Goal: Information Seeking & Learning: Learn about a topic

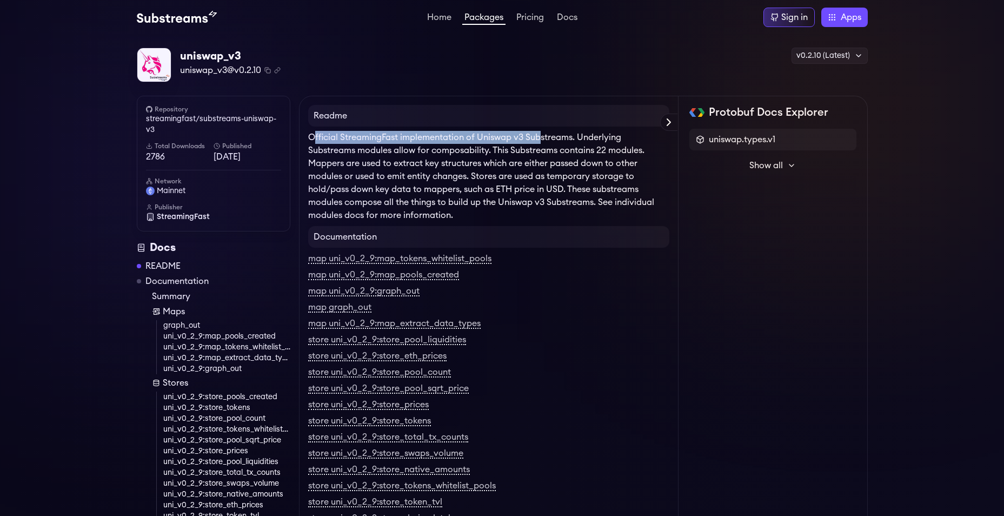
drag, startPoint x: 316, startPoint y: 133, endPoint x: 543, endPoint y: 138, distance: 226.6
click at [543, 138] on p "Official StreamingFast implementation of Uniswap v3 Substreams. Underlying Subs…" at bounding box center [488, 176] width 361 height 91
drag, startPoint x: 449, startPoint y: 136, endPoint x: 551, endPoint y: 135, distance: 101.7
click at [551, 135] on p "Official StreamingFast implementation of Uniswap v3 Substreams. Underlying Subs…" at bounding box center [488, 176] width 361 height 91
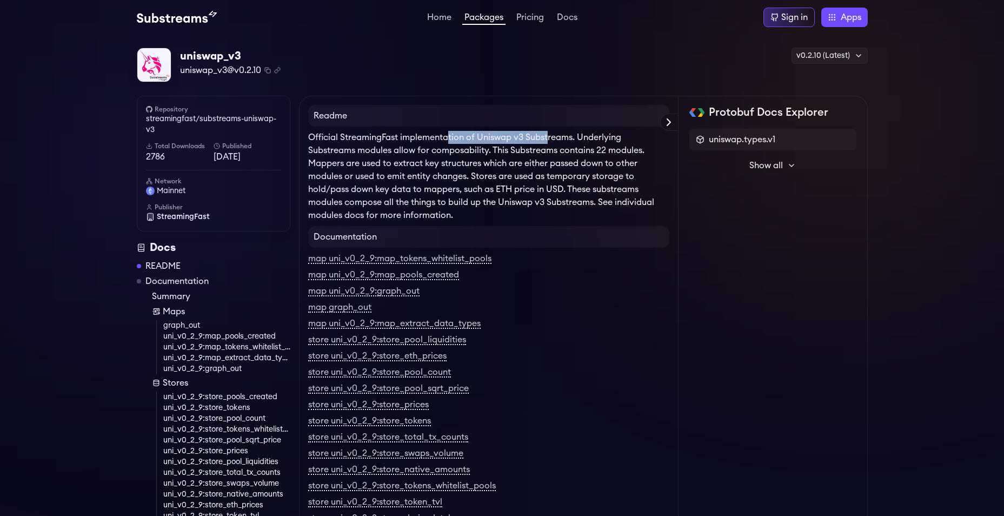
click at [551, 135] on p "Official StreamingFast implementation of Uniswap v3 Substreams. Underlying Subs…" at bounding box center [488, 176] width 361 height 91
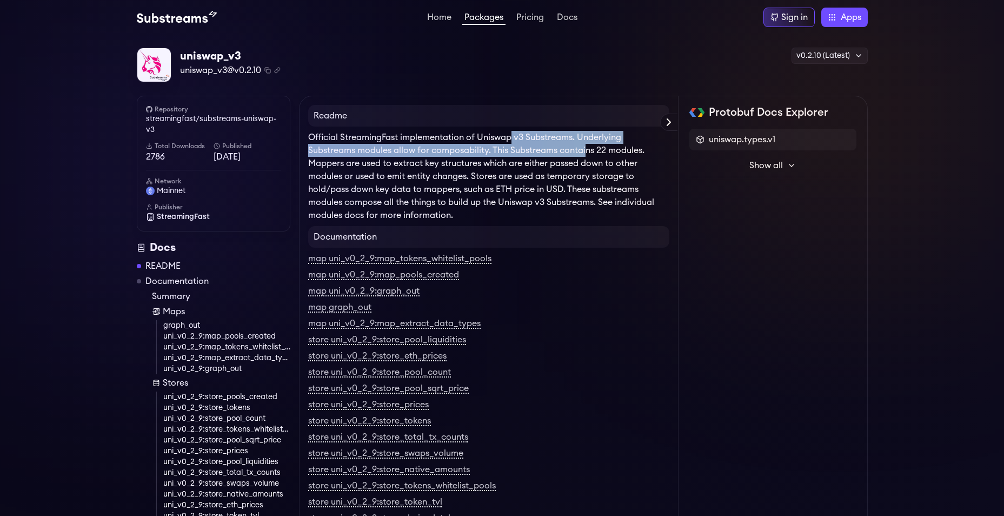
drag, startPoint x: 513, startPoint y: 142, endPoint x: 589, endPoint y: 144, distance: 76.3
click at [589, 144] on p "Official StreamingFast implementation of Uniswap v3 Substreams. Underlying Subs…" at bounding box center [488, 176] width 361 height 91
drag, startPoint x: 589, startPoint y: 144, endPoint x: 578, endPoint y: 143, distance: 10.8
click at [589, 144] on p "Official StreamingFast implementation of Uniswap v3 Substreams. Underlying Subs…" at bounding box center [488, 176] width 361 height 91
drag, startPoint x: 535, startPoint y: 136, endPoint x: 579, endPoint y: 150, distance: 46.0
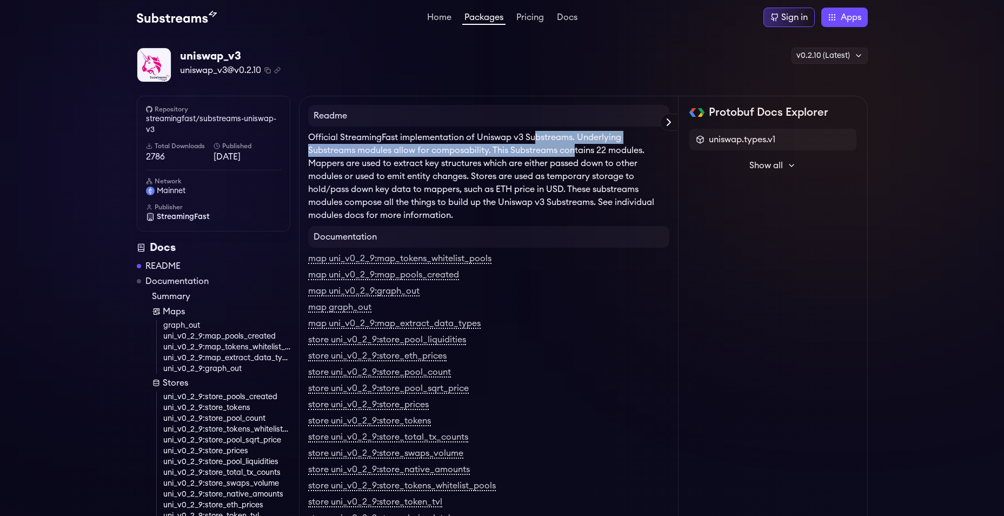
click at [579, 150] on p "Official StreamingFast implementation of Uniswap v3 Substreams. Underlying Subs…" at bounding box center [488, 176] width 361 height 91
drag, startPoint x: 579, startPoint y: 150, endPoint x: 560, endPoint y: 150, distance: 18.9
click at [579, 150] on p "Official StreamingFast implementation of Uniswap v3 Substreams. Underlying Subs…" at bounding box center [488, 176] width 361 height 91
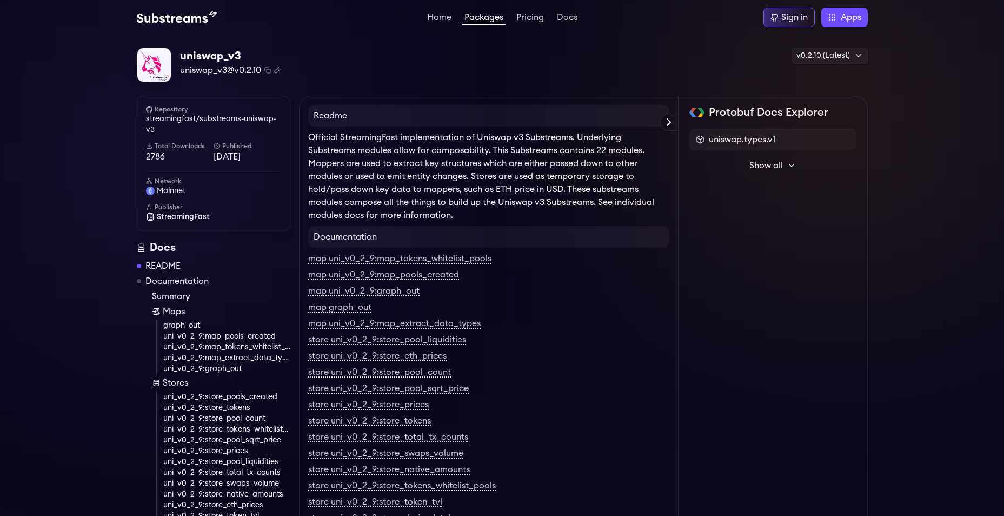
click at [509, 161] on p "Official StreamingFast implementation of Uniswap v3 Substreams. Underlying Subs…" at bounding box center [488, 176] width 361 height 91
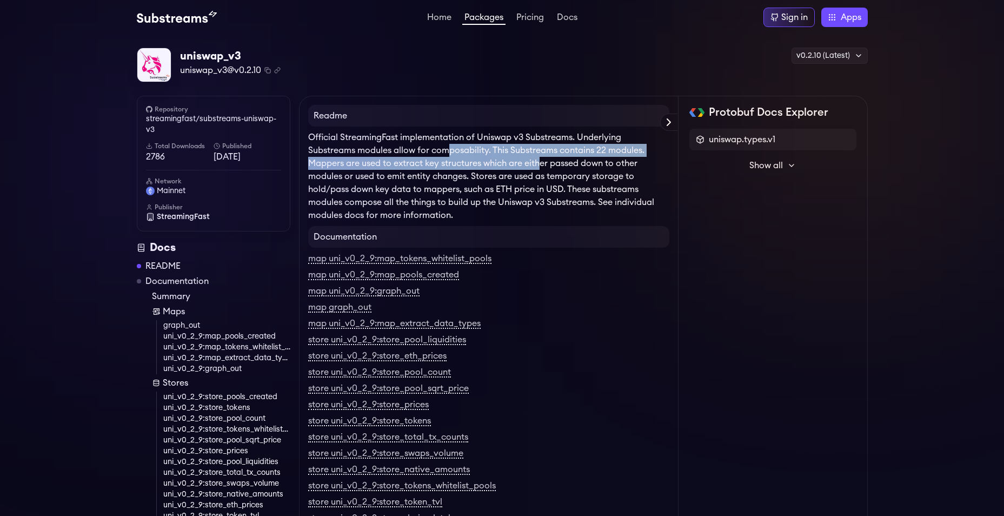
drag, startPoint x: 449, startPoint y: 153, endPoint x: 540, endPoint y: 168, distance: 91.5
click at [540, 168] on p "Official StreamingFast implementation of Uniswap v3 Substreams. Underlying Subs…" at bounding box center [488, 176] width 361 height 91
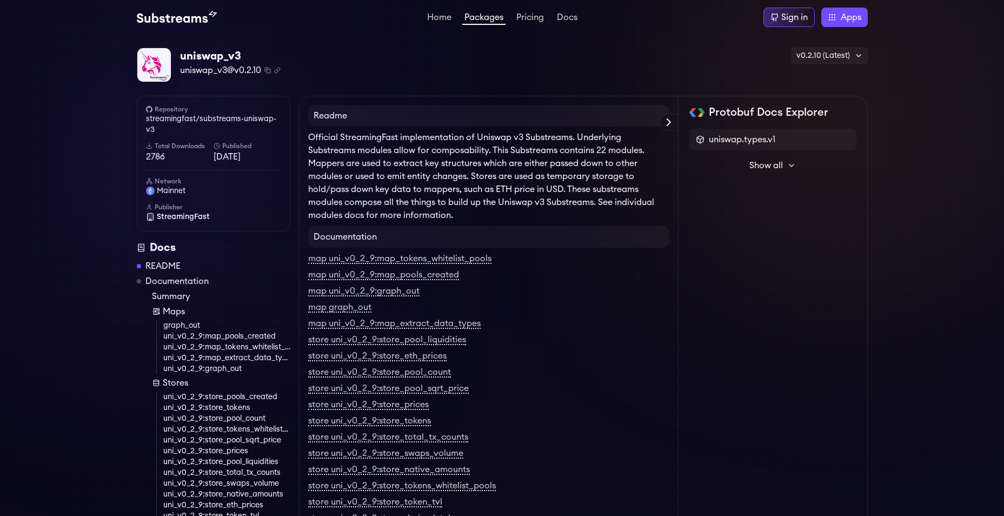
drag, startPoint x: 444, startPoint y: 149, endPoint x: 474, endPoint y: 156, distance: 30.4
click at [474, 156] on p "Official StreamingFast implementation of Uniswap v3 Substreams. Underlying Subs…" at bounding box center [488, 176] width 361 height 91
drag, startPoint x: 474, startPoint y: 156, endPoint x: 504, endPoint y: 163, distance: 31.1
click at [504, 163] on p "Official StreamingFast implementation of Uniswap v3 Substreams. Underlying Subs…" at bounding box center [488, 176] width 361 height 91
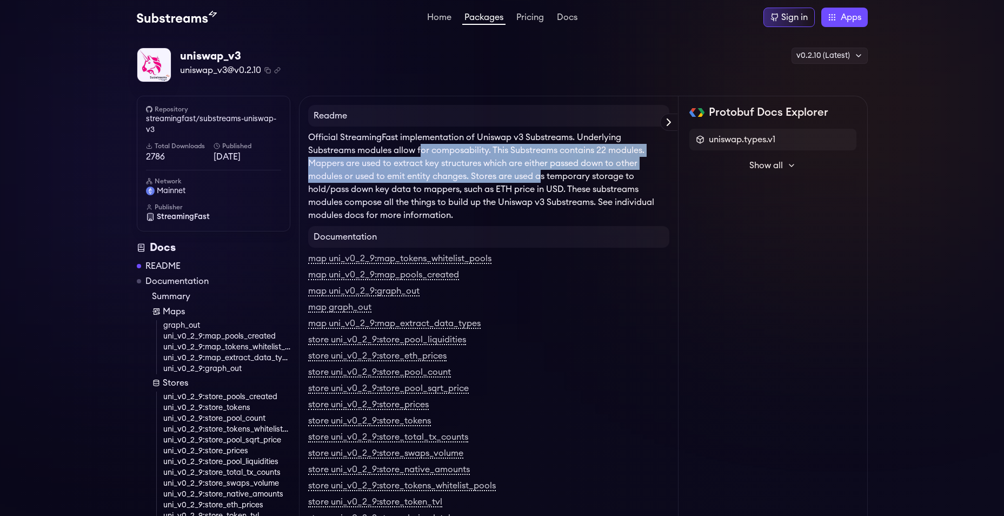
drag, startPoint x: 421, startPoint y: 155, endPoint x: 541, endPoint y: 171, distance: 120.6
click at [541, 171] on p "Official StreamingFast implementation of Uniswap v3 Substreams. Underlying Subs…" at bounding box center [488, 176] width 361 height 91
drag, startPoint x: 413, startPoint y: 152, endPoint x: 554, endPoint y: 174, distance: 142.2
click at [554, 174] on p "Official StreamingFast implementation of Uniswap v3 Substreams. Underlying Subs…" at bounding box center [488, 176] width 361 height 91
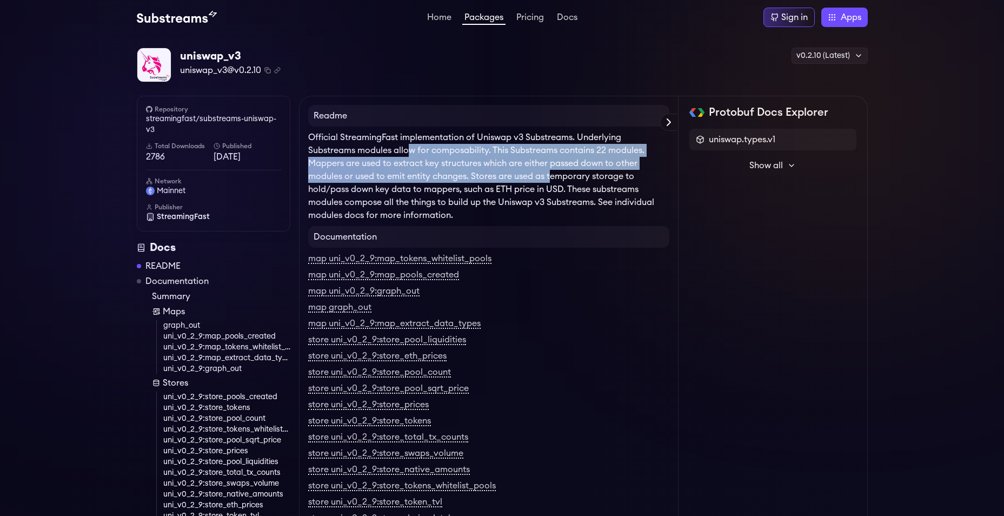
click at [554, 174] on p "Official StreamingFast implementation of Uniswap v3 Substreams. Underlying Subs…" at bounding box center [488, 176] width 361 height 91
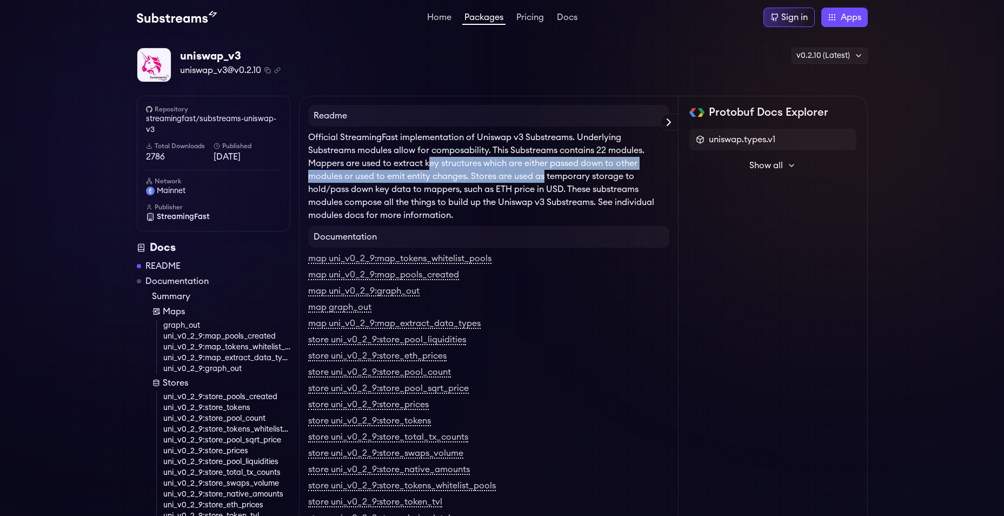
drag, startPoint x: 429, startPoint y: 160, endPoint x: 547, endPoint y: 176, distance: 119.5
click at [547, 176] on p "Official StreamingFast implementation of Uniswap v3 Substreams. Underlying Subs…" at bounding box center [488, 176] width 361 height 91
drag, startPoint x: 547, startPoint y: 176, endPoint x: 522, endPoint y: 176, distance: 24.9
click at [547, 176] on p "Official StreamingFast implementation of Uniswap v3 Substreams. Underlying Subs…" at bounding box center [488, 176] width 361 height 91
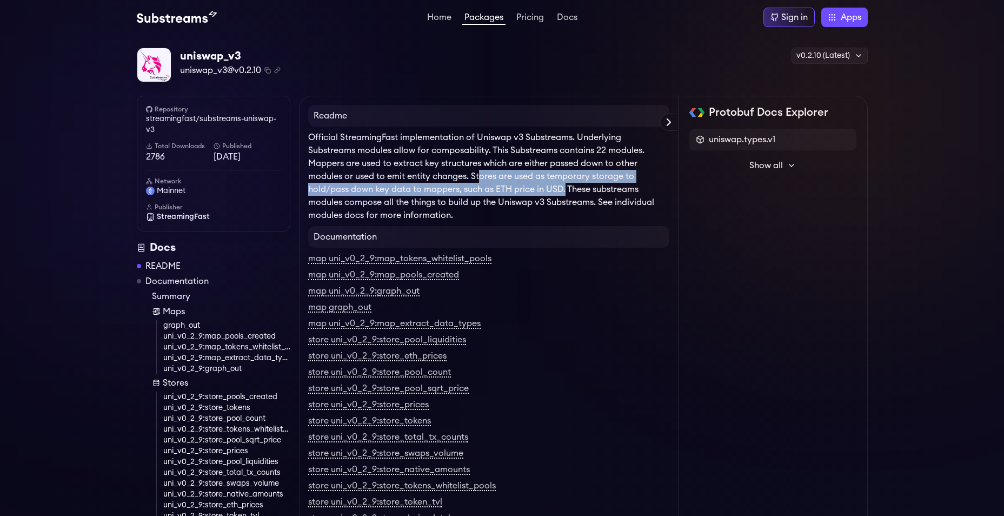
drag, startPoint x: 482, startPoint y: 175, endPoint x: 566, endPoint y: 184, distance: 84.9
click at [566, 184] on p "Official StreamingFast implementation of Uniswap v3 Substreams. Underlying Subs…" at bounding box center [488, 176] width 361 height 91
drag, startPoint x: 566, startPoint y: 184, endPoint x: 521, endPoint y: 182, distance: 44.9
click at [566, 184] on p "Official StreamingFast implementation of Uniswap v3 Substreams. Underlying Subs…" at bounding box center [488, 176] width 361 height 91
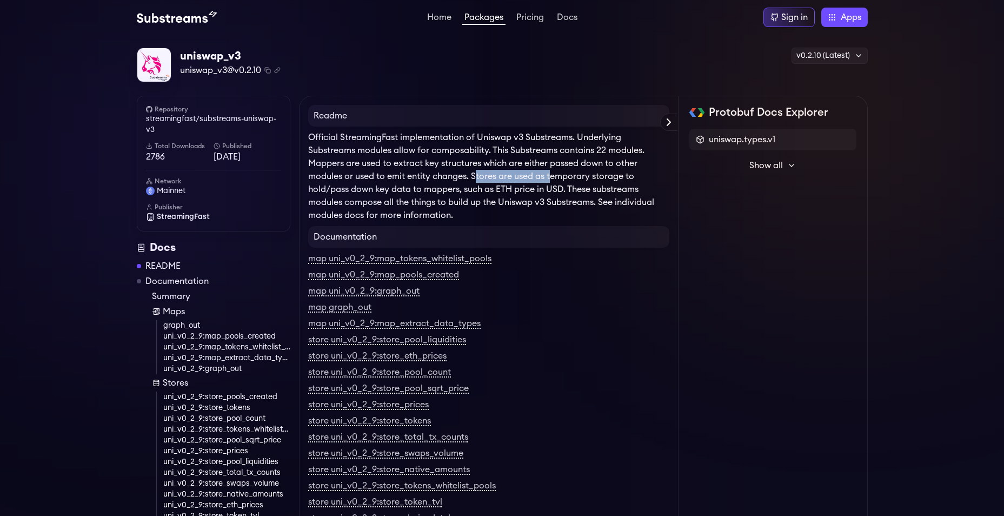
drag, startPoint x: 476, startPoint y: 175, endPoint x: 575, endPoint y: 186, distance: 99.5
click at [575, 186] on p "Official StreamingFast implementation of Uniswap v3 Substreams. Underlying Subs…" at bounding box center [488, 176] width 361 height 91
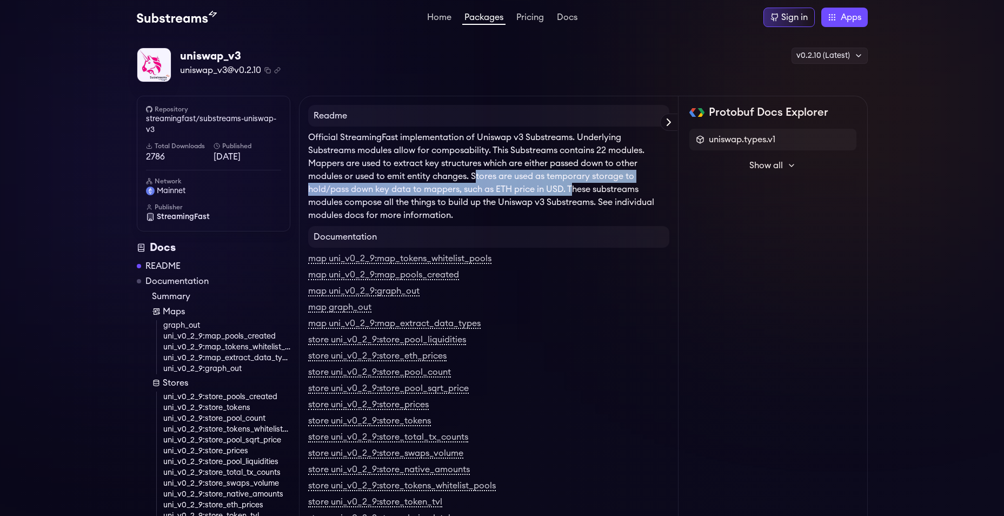
drag, startPoint x: 575, startPoint y: 186, endPoint x: 547, endPoint y: 185, distance: 28.1
click at [575, 186] on p "Official StreamingFast implementation of Uniswap v3 Substreams. Underlying Subs…" at bounding box center [488, 176] width 361 height 91
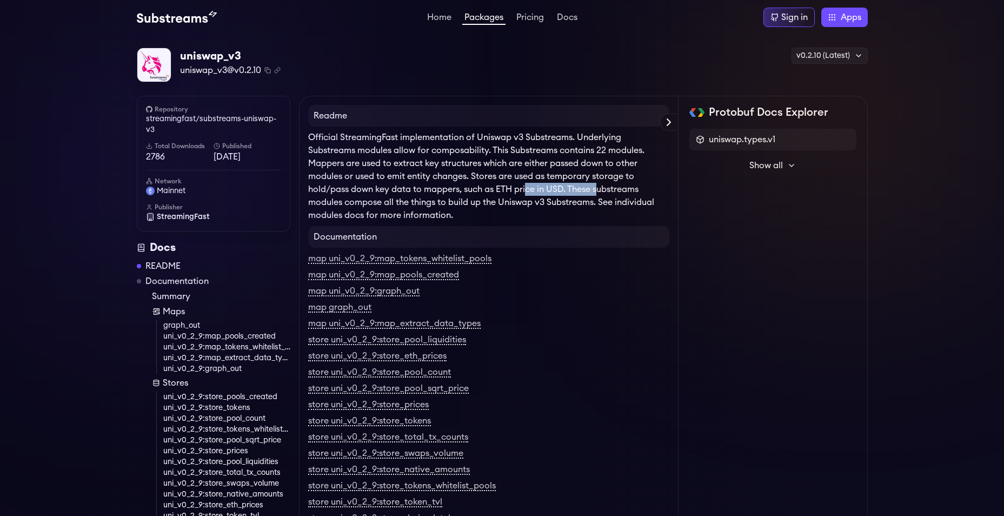
drag, startPoint x: 527, startPoint y: 184, endPoint x: 598, endPoint y: 187, distance: 71.4
click at [598, 187] on p "Official StreamingFast implementation of Uniswap v3 Substreams. Underlying Subs…" at bounding box center [488, 176] width 361 height 91
drag, startPoint x: 598, startPoint y: 187, endPoint x: 588, endPoint y: 187, distance: 10.3
click at [598, 187] on p "Official StreamingFast implementation of Uniswap v3 Substreams. Underlying Subs…" at bounding box center [488, 176] width 361 height 91
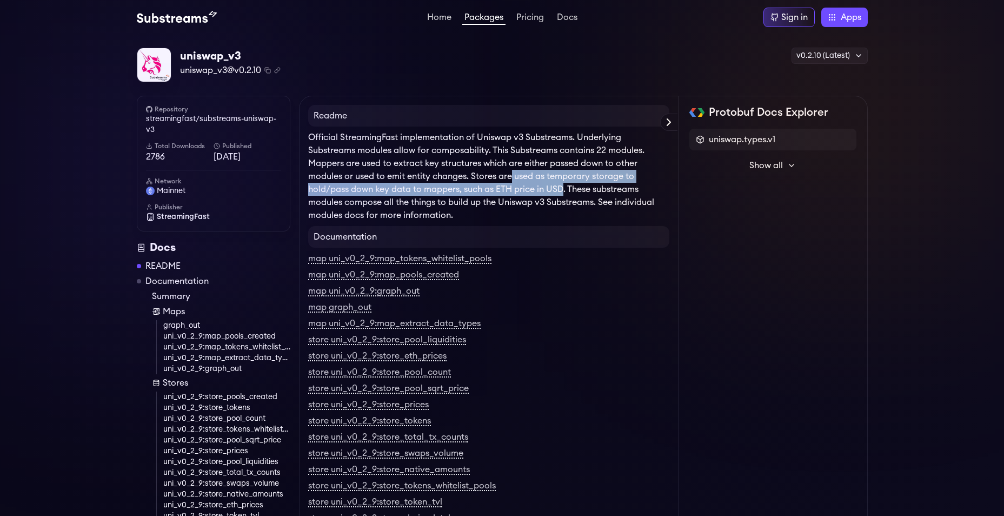
drag, startPoint x: 529, startPoint y: 181, endPoint x: 580, endPoint y: 190, distance: 51.6
click at [580, 190] on p "Official StreamingFast implementation of Uniswap v3 Substreams. Underlying Subs…" at bounding box center [488, 176] width 361 height 91
drag, startPoint x: 580, startPoint y: 190, endPoint x: 532, endPoint y: 189, distance: 48.7
click at [581, 190] on p "Official StreamingFast implementation of Uniswap v3 Substreams. Underlying Subs…" at bounding box center [488, 176] width 361 height 91
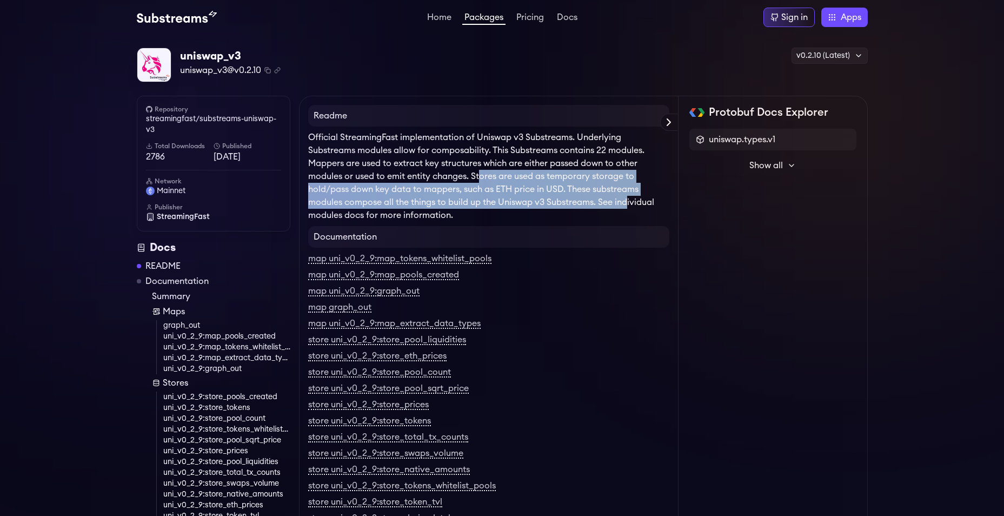
drag, startPoint x: 485, startPoint y: 182, endPoint x: 630, endPoint y: 203, distance: 146.4
click at [630, 203] on p "Official StreamingFast implementation of Uniswap v3 Substreams. Underlying Subs…" at bounding box center [488, 176] width 361 height 91
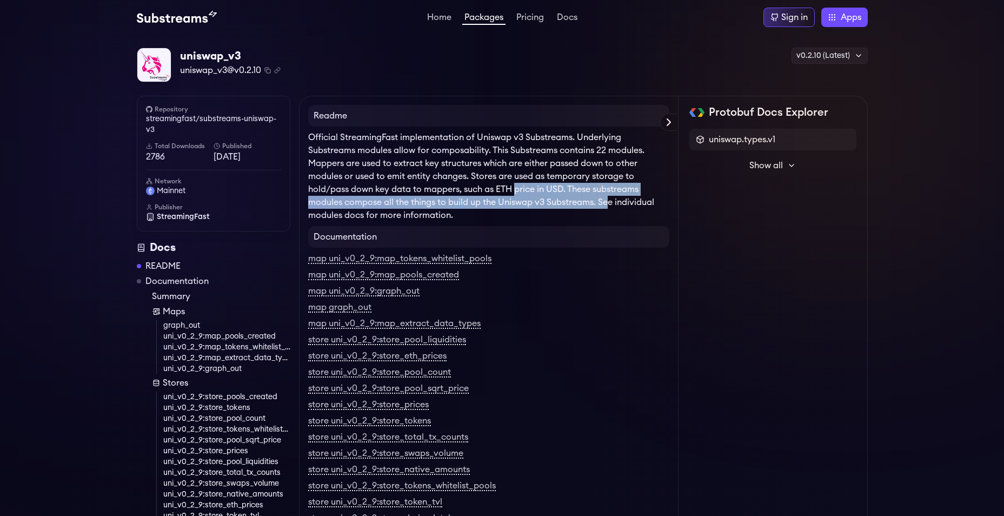
drag, startPoint x: 547, startPoint y: 194, endPoint x: 621, endPoint y: 206, distance: 74.6
click at [621, 206] on p "Official StreamingFast implementation of Uniswap v3 Substreams. Underlying Subs…" at bounding box center [488, 176] width 361 height 91
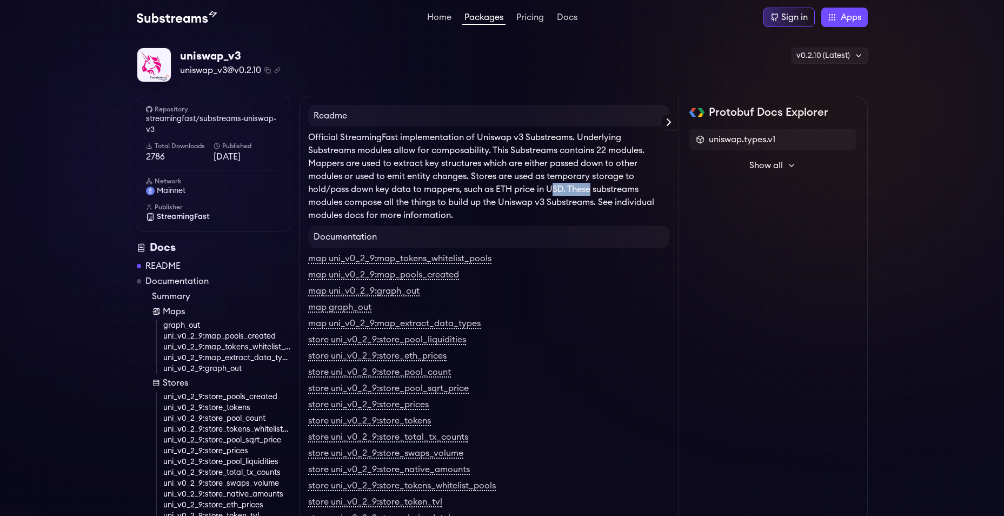
drag, startPoint x: 552, startPoint y: 190, endPoint x: 610, endPoint y: 197, distance: 58.8
click at [610, 197] on p "Official StreamingFast implementation of Uniswap v3 Substreams. Underlying Subs…" at bounding box center [488, 176] width 361 height 91
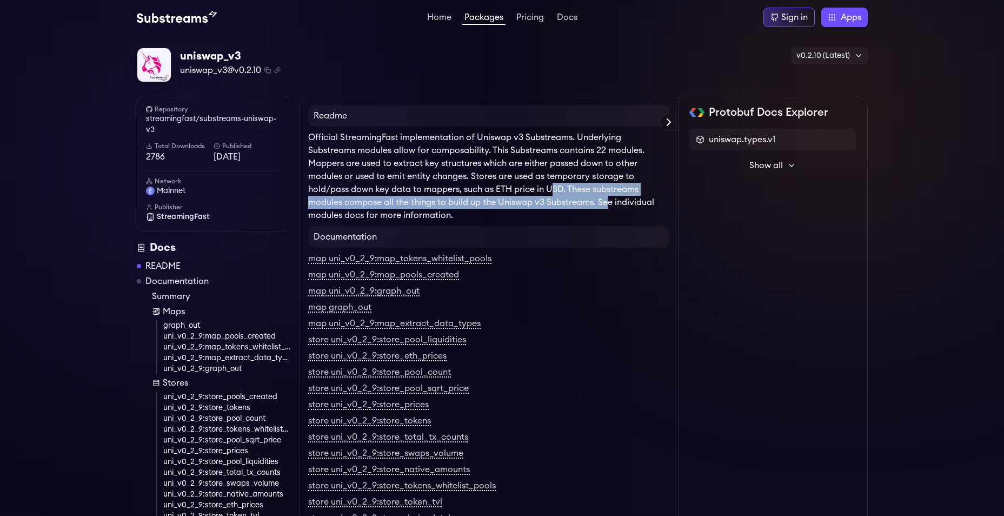
click at [610, 197] on p "Official StreamingFast implementation of Uniswap v3 Substreams. Underlying Subs…" at bounding box center [488, 176] width 361 height 91
drag, startPoint x: 581, startPoint y: 189, endPoint x: 615, endPoint y: 202, distance: 35.9
click at [615, 202] on p "Official StreamingFast implementation of Uniswap v3 Substreams. Underlying Subs…" at bounding box center [488, 176] width 361 height 91
drag, startPoint x: 561, startPoint y: 193, endPoint x: 583, endPoint y: 205, distance: 25.6
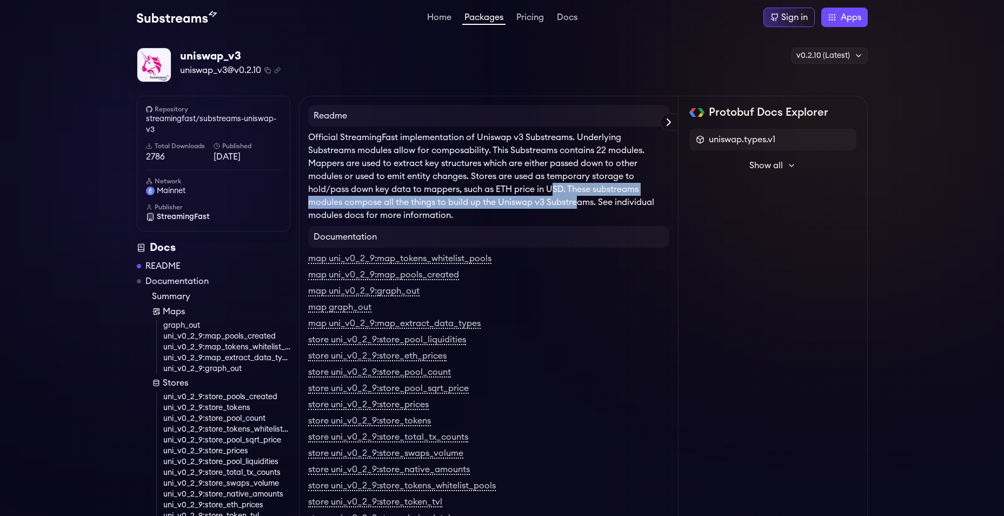
click at [582, 205] on p "Official StreamingFast implementation of Uniswap v3 Substreams. Underlying Subs…" at bounding box center [488, 176] width 361 height 91
click at [583, 205] on p "Official StreamingFast implementation of Uniswap v3 Substreams. Underlying Subs…" at bounding box center [488, 176] width 361 height 91
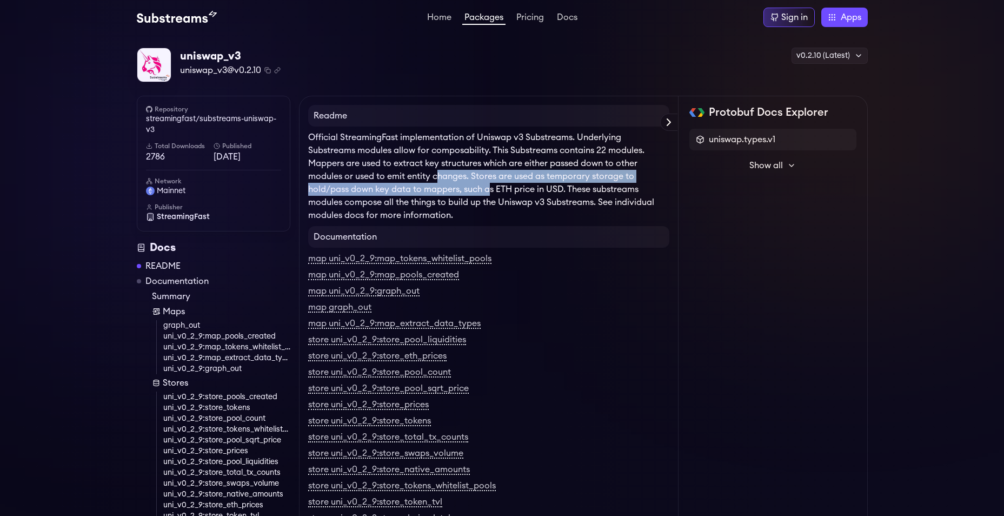
click at [503, 193] on p "Official StreamingFast implementation of Uniswap v3 Substreams. Underlying Subs…" at bounding box center [488, 176] width 361 height 91
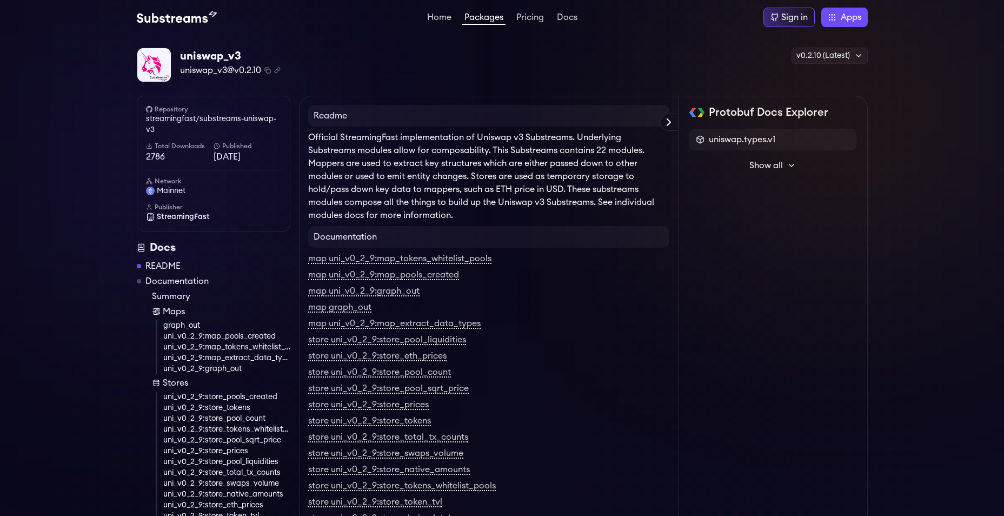
drag, startPoint x: 503, startPoint y: 193, endPoint x: 514, endPoint y: 195, distance: 11.6
click at [519, 195] on p "Official StreamingFast implementation of Uniswap v3 Substreams. Underlying Subs…" at bounding box center [488, 176] width 361 height 91
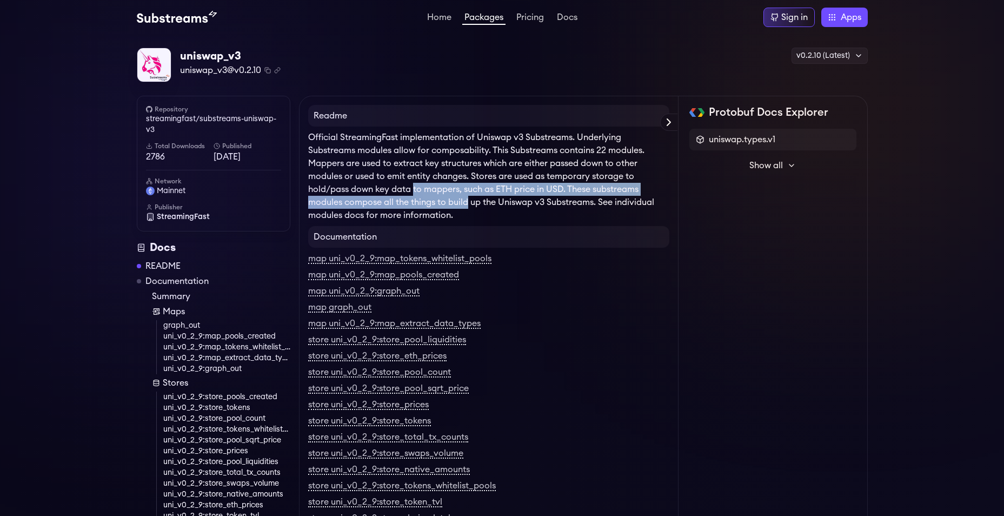
drag, startPoint x: 414, startPoint y: 186, endPoint x: 496, endPoint y: 208, distance: 85.1
click at [496, 208] on p "Official StreamingFast implementation of Uniswap v3 Substreams. Underlying Subs…" at bounding box center [488, 176] width 361 height 91
click at [497, 208] on p "Official StreamingFast implementation of Uniswap v3 Substreams. Underlying Subs…" at bounding box center [488, 176] width 361 height 91
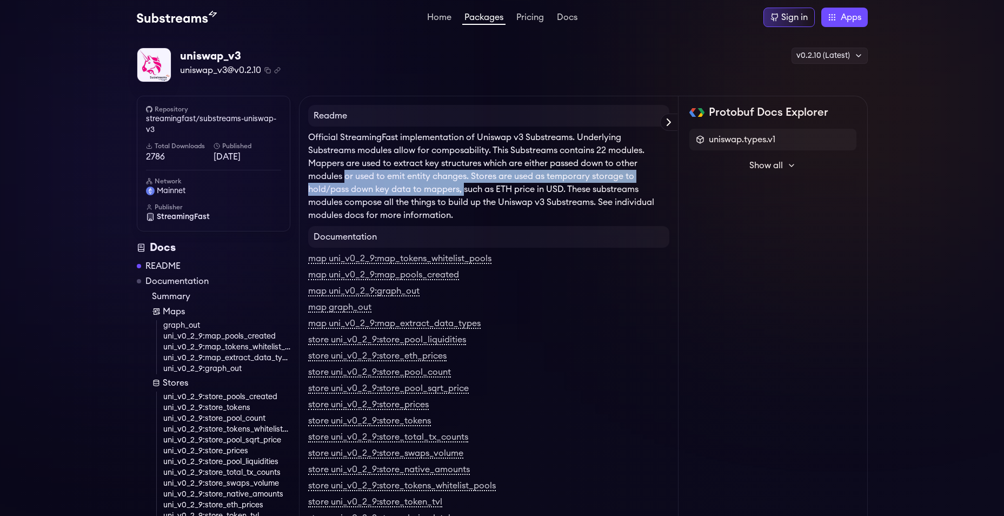
drag, startPoint x: 364, startPoint y: 181, endPoint x: 534, endPoint y: 202, distance: 170.5
click at [534, 202] on p "Official StreamingFast implementation of Uniswap v3 Substreams. Underlying Subs…" at bounding box center [488, 176] width 361 height 91
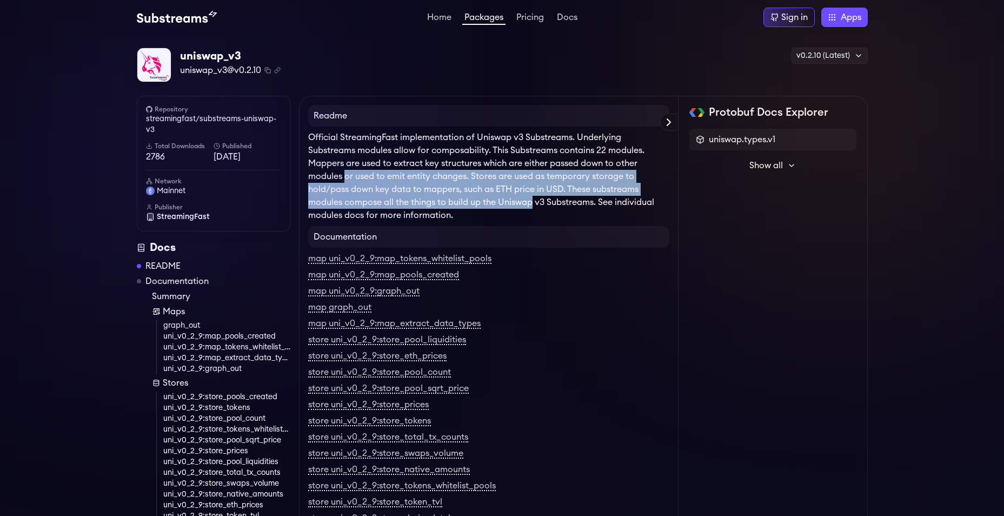
click at [534, 202] on p "Official StreamingFast implementation of Uniswap v3 Substreams. Underlying Subs…" at bounding box center [488, 176] width 361 height 91
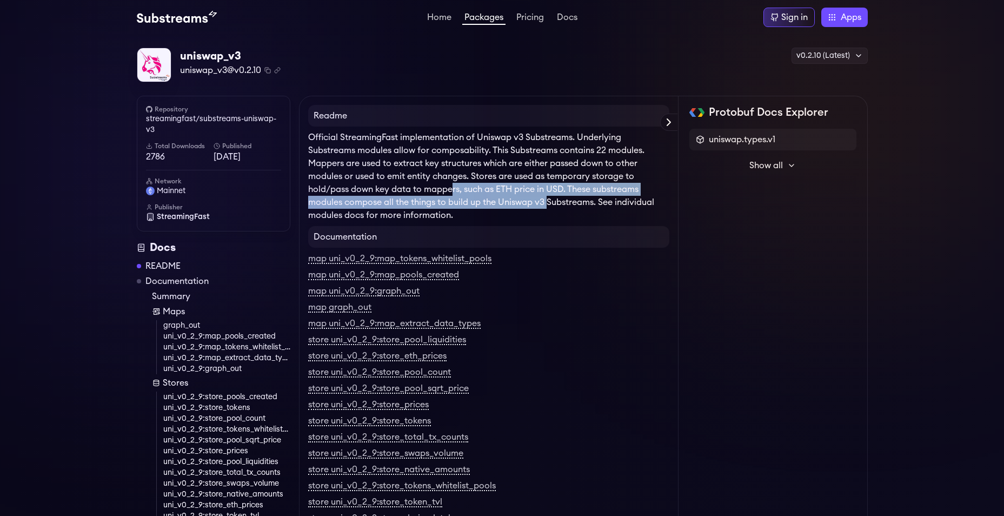
drag, startPoint x: 471, startPoint y: 195, endPoint x: 567, endPoint y: 200, distance: 95.8
click at [567, 200] on p "Official StreamingFast implementation of Uniswap v3 Substreams. Underlying Subs…" at bounding box center [488, 176] width 361 height 91
drag
click at [567, 200] on p "Official StreamingFast implementation of Uniswap v3 Substreams. Underlying Subs…" at bounding box center [488, 176] width 361 height 91
click at [646, 202] on p "Official StreamingFast implementation of Uniswap v3 Substreams. Underlying Subs…" at bounding box center [488, 176] width 361 height 91
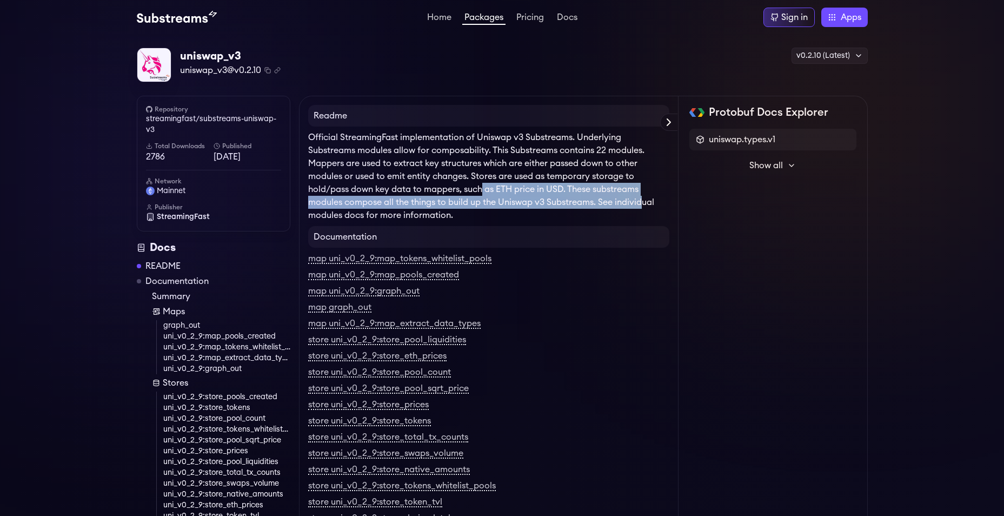
click at [646, 202] on p "Official StreamingFast implementation of Uniswap v3 Substreams. Underlying Subs…" at bounding box center [488, 176] width 361 height 91
click at [633, 202] on p "Official StreamingFast implementation of Uniswap v3 Substreams. Underlying Subs…" at bounding box center [488, 176] width 361 height 91
click at [634, 202] on p "Official StreamingFast implementation of Uniswap v3 Substreams. Underlying Subs…" at bounding box center [488, 176] width 361 height 91
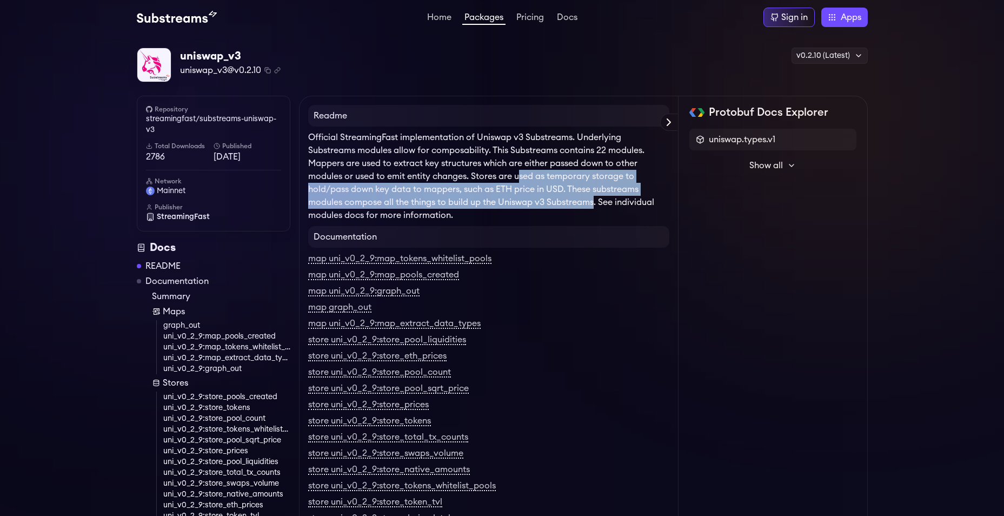
click at [608, 205] on p "Official StreamingFast implementation of Uniswap v3 Substreams. Underlying Subs…" at bounding box center [488, 176] width 361 height 91
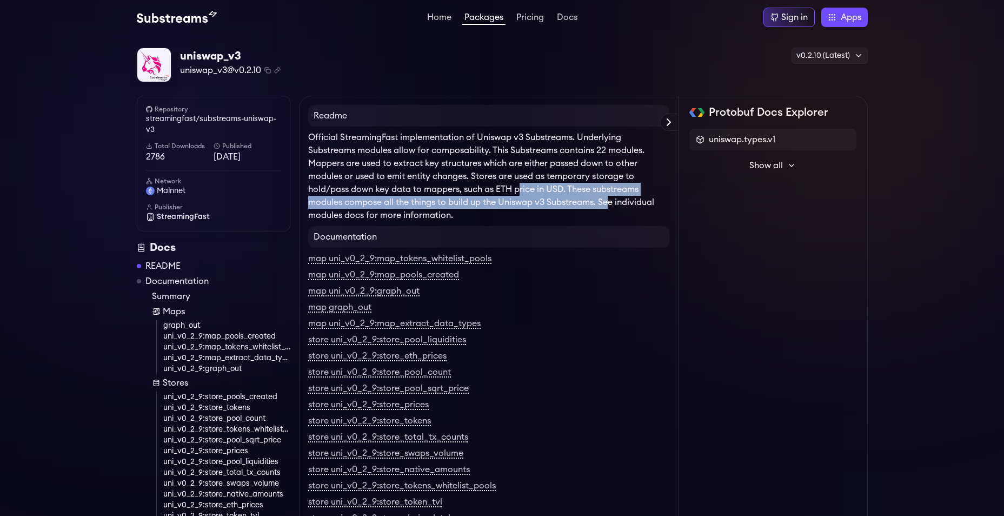
click at [631, 207] on p "Official StreamingFast implementation of Uniswap v3 Substreams. Underlying Subs…" at bounding box center [488, 176] width 361 height 91
click at [608, 206] on p "Official StreamingFast implementation of Uniswap v3 Substreams. Underlying Subs…" at bounding box center [488, 176] width 361 height 91
click at [609, 206] on p "Official StreamingFast implementation of Uniswap v3 Substreams. Underlying Subs…" at bounding box center [488, 176] width 361 height 91
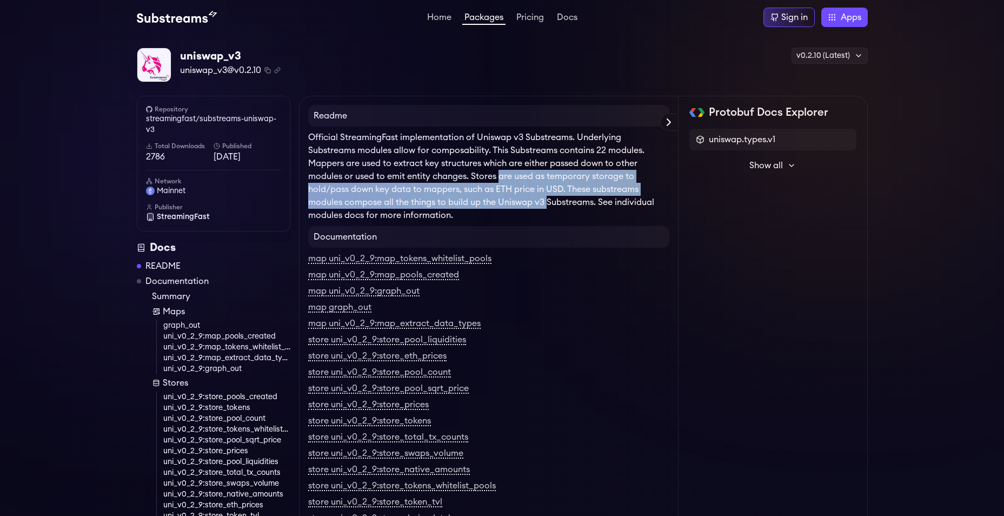
click at [550, 205] on p "Official StreamingFast implementation of Uniswap v3 Substreams. Underlying Subs…" at bounding box center [488, 176] width 361 height 91
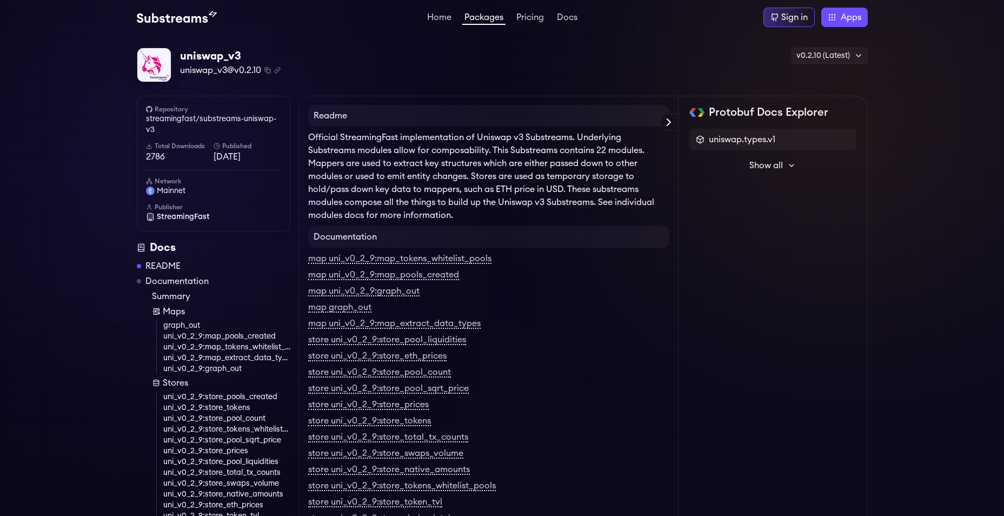
click at [559, 207] on p "Official StreamingFast implementation of Uniswap v3 Substreams. Underlying Subs…" at bounding box center [488, 176] width 361 height 91
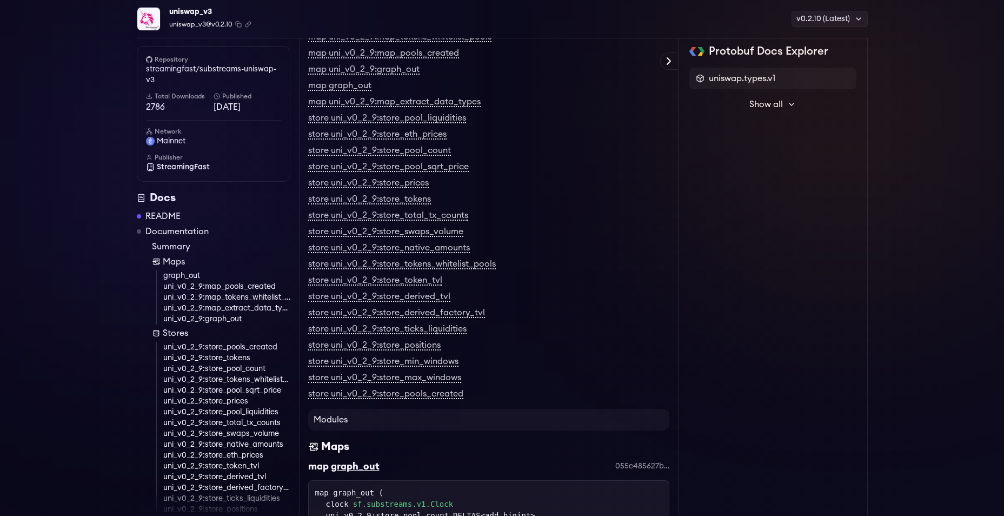
scroll to position [495, 0]
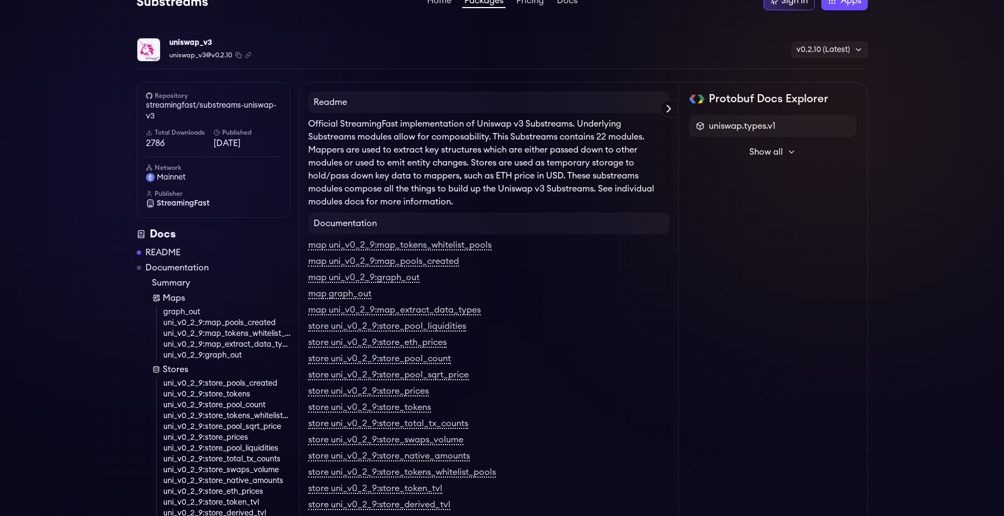
scroll to position [0, 0]
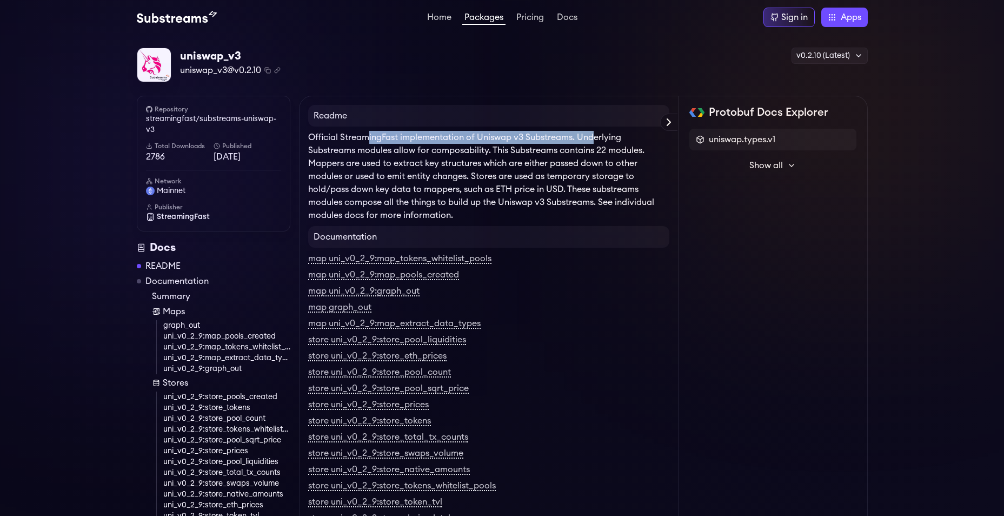
click at [597, 131] on p "Official StreamingFast implementation of Uniswap v3 Substreams. Underlying Subs…" at bounding box center [488, 176] width 361 height 91
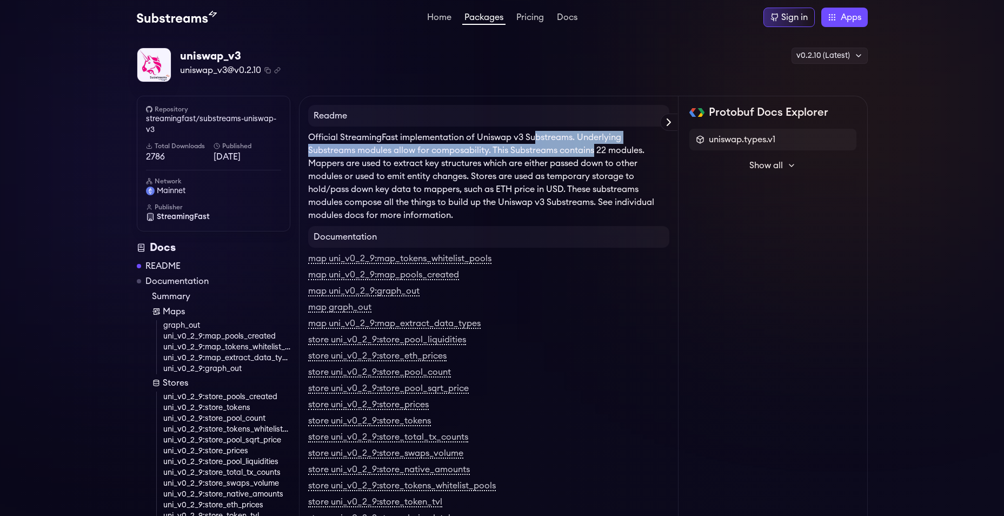
click at [614, 154] on p "Official StreamingFast implementation of Uniswap v3 Substreams. Underlying Subs…" at bounding box center [488, 176] width 361 height 91
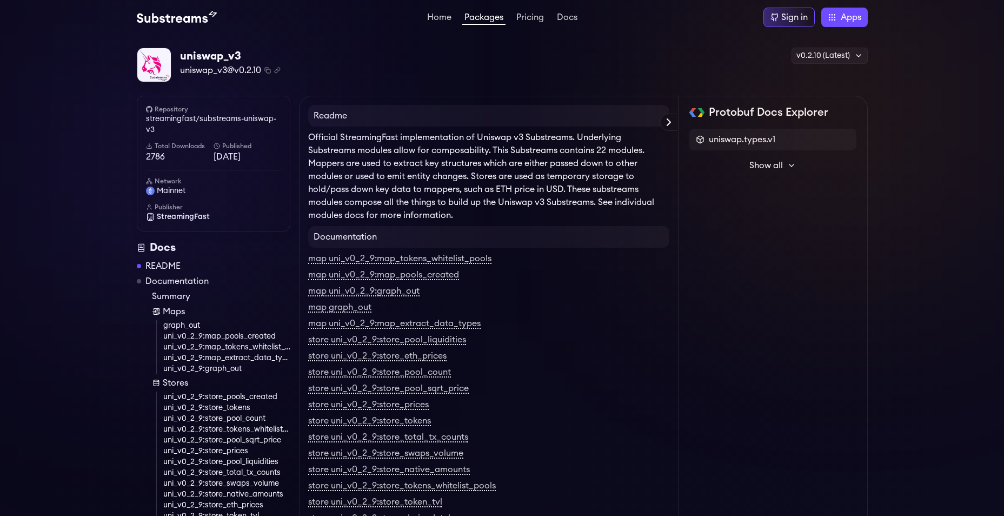
click at [615, 154] on p "Official StreamingFast implementation of Uniswap v3 Substreams. Underlying Subs…" at bounding box center [488, 176] width 361 height 91
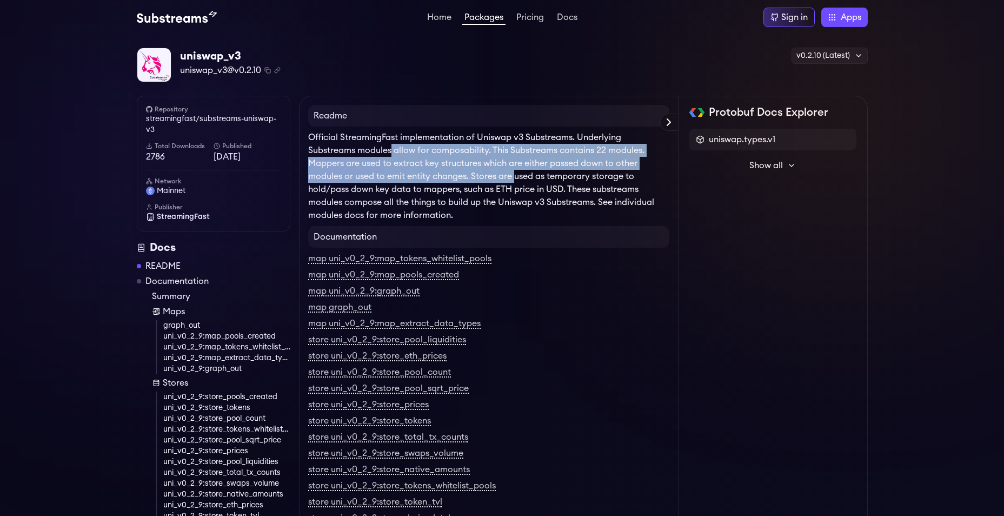
click at [516, 175] on p "Official StreamingFast implementation of Uniswap v3 Substreams. Underlying Subs…" at bounding box center [488, 176] width 361 height 91
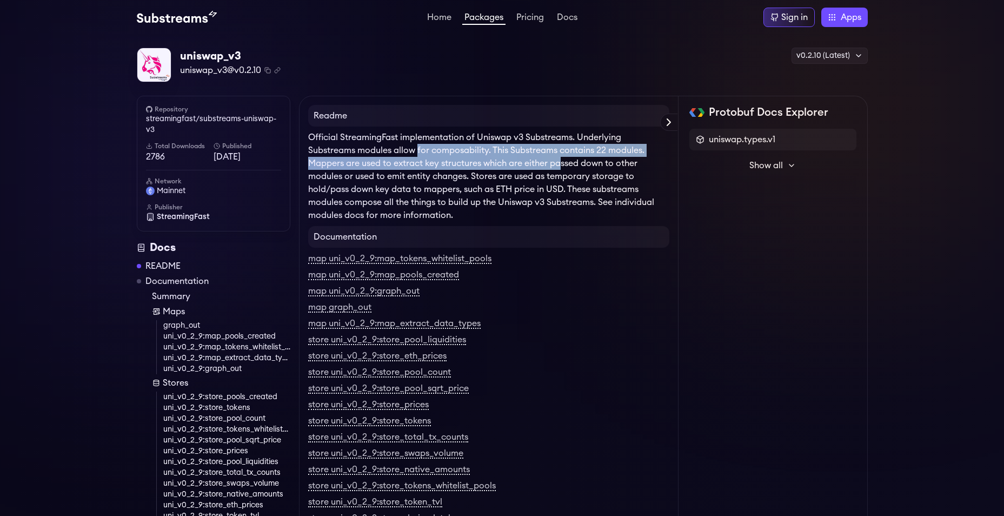
click at [566, 169] on p "Official StreamingFast implementation of Uniswap v3 Substreams. Underlying Subs…" at bounding box center [488, 176] width 361 height 91
click at [590, 169] on p "Official StreamingFast implementation of Uniswap v3 Substreams. Underlying Subs…" at bounding box center [488, 176] width 361 height 91
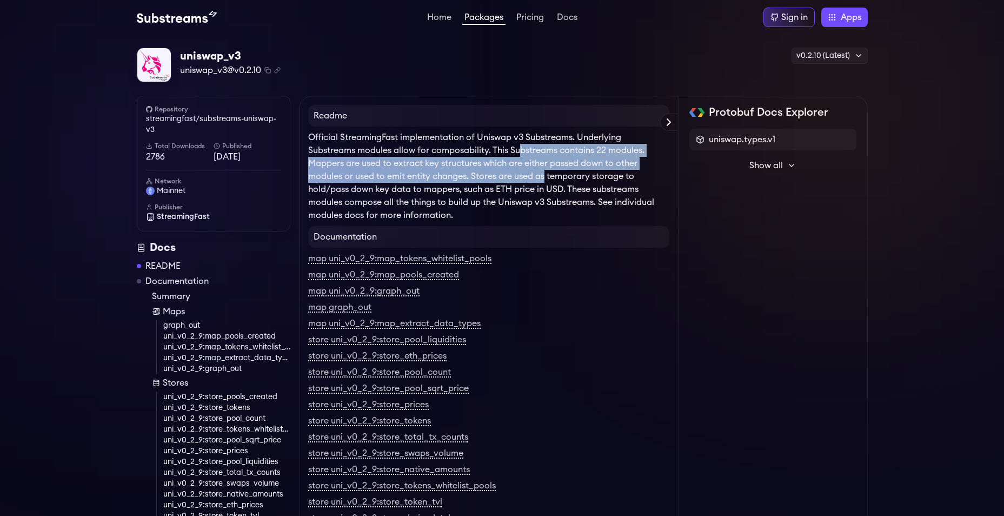
click at [560, 190] on p "Official StreamingFast implementation of Uniswap v3 Substreams. Underlying Subs…" at bounding box center [488, 176] width 361 height 91
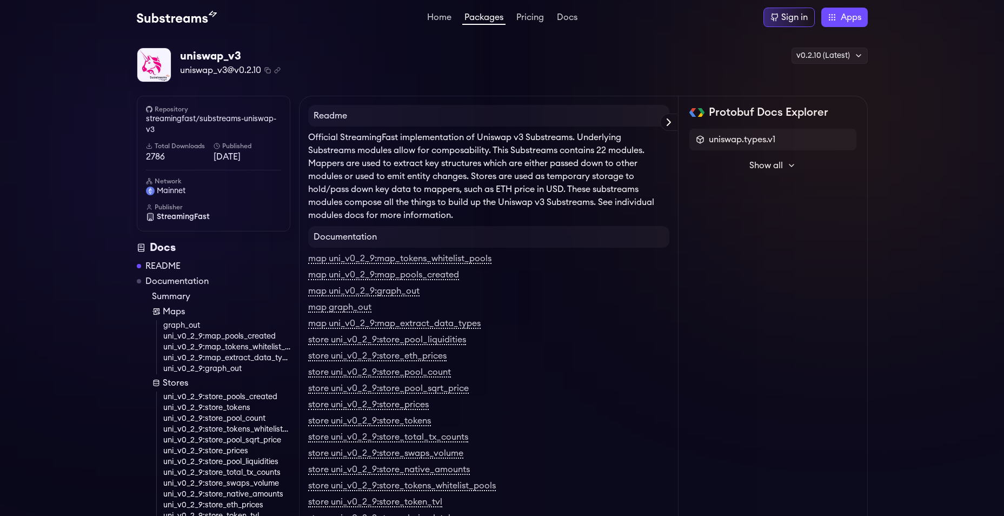
click at [563, 191] on p "Official StreamingFast implementation of Uniswap v3 Substreams. Underlying Subs…" at bounding box center [488, 176] width 361 height 91
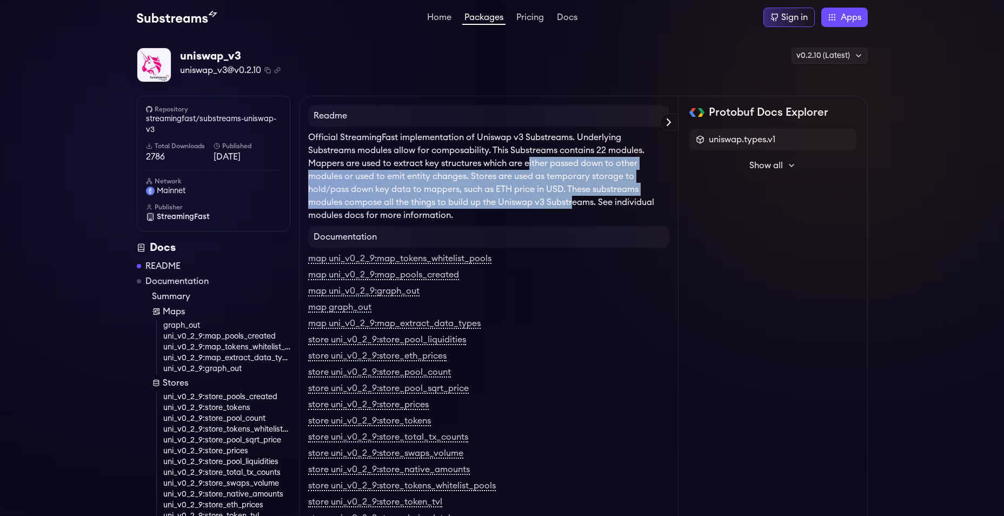
click at [576, 203] on p "Official StreamingFast implementation of Uniswap v3 Substreams. Underlying Subs…" at bounding box center [488, 176] width 361 height 91
click at [561, 199] on p "Official StreamingFast implementation of Uniswap v3 Substreams. Underlying Subs…" at bounding box center [488, 176] width 361 height 91
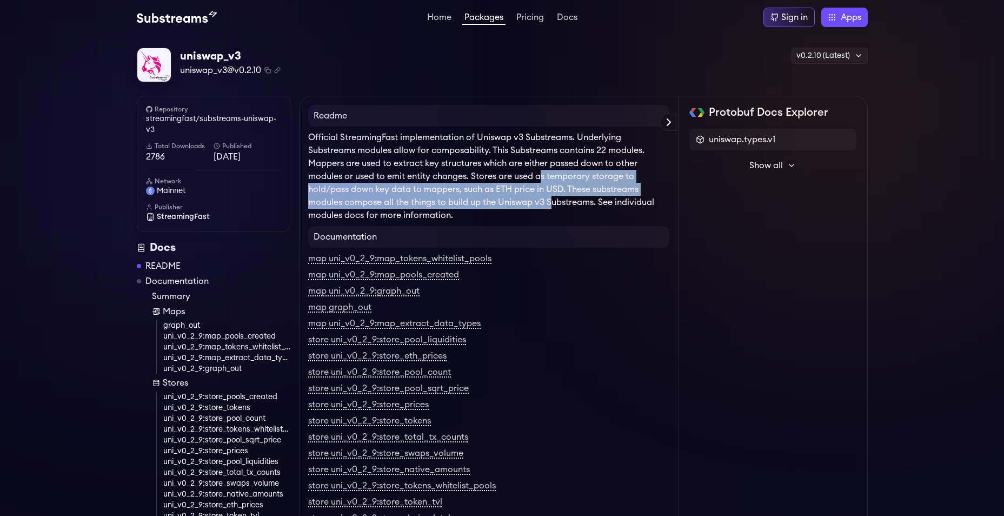
click at [555, 204] on p "Official StreamingFast implementation of Uniswap v3 Substreams. Underlying Subs…" at bounding box center [488, 176] width 361 height 91
click at [549, 204] on p "Official StreamingFast implementation of Uniswap v3 Substreams. Underlying Subs…" at bounding box center [488, 176] width 361 height 91
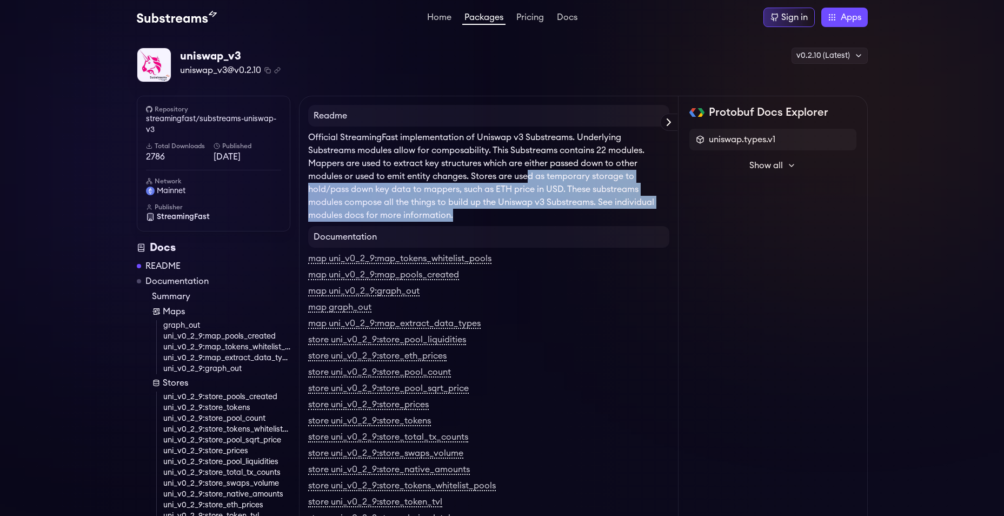
click at [552, 214] on p "Official StreamingFast implementation of Uniswap v3 Substreams. Underlying Subs…" at bounding box center [488, 176] width 361 height 91
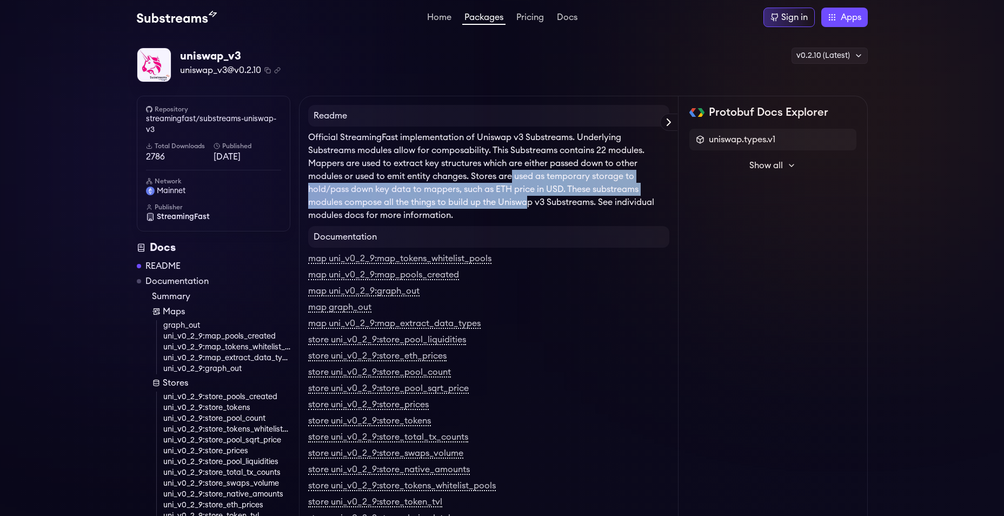
click at [533, 201] on p "Official StreamingFast implementation of Uniswap v3 Substreams. Underlying Subs…" at bounding box center [488, 176] width 361 height 91
click at [538, 209] on p "Official StreamingFast implementation of Uniswap v3 Substreams. Underlying Subs…" at bounding box center [488, 176] width 361 height 91
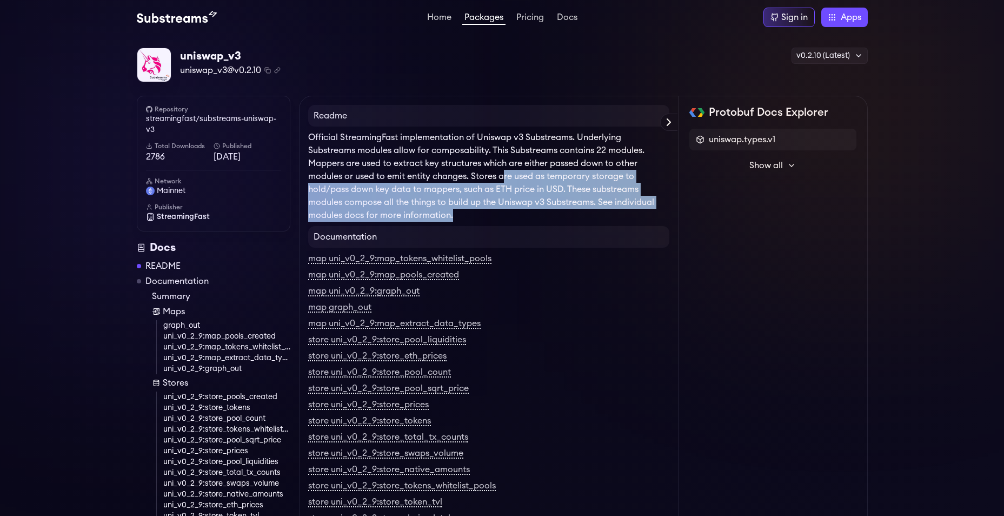
click at [538, 209] on p "Official StreamingFast implementation of Uniswap v3 Substreams. Underlying Subs…" at bounding box center [488, 176] width 361 height 91
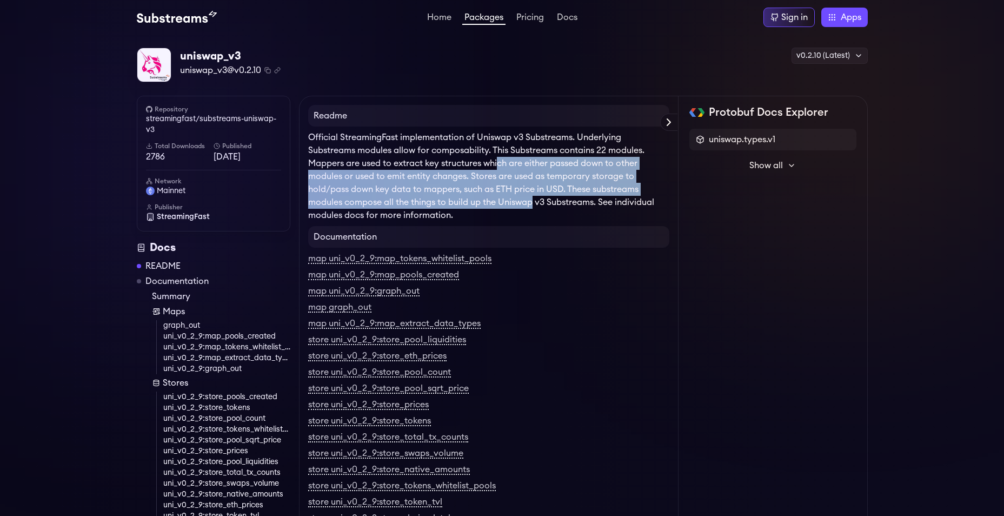
click at [534, 208] on p "Official StreamingFast implementation of Uniswap v3 Substreams. Underlying Subs…" at bounding box center [488, 176] width 361 height 91
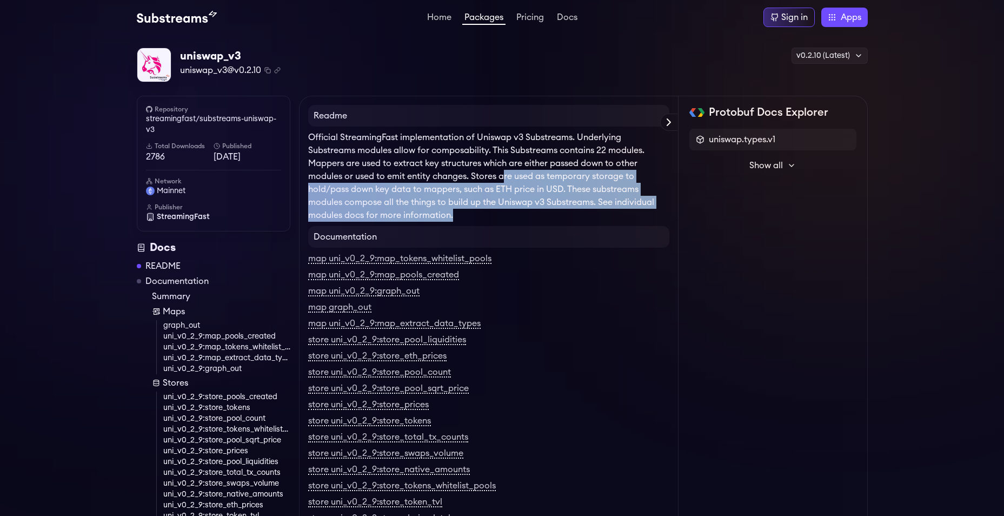
click at [541, 212] on p "Official StreamingFast implementation of Uniswap v3 Substreams. Underlying Subs…" at bounding box center [488, 176] width 361 height 91
click at [542, 213] on p "Official StreamingFast implementation of Uniswap v3 Substreams. Underlying Subs…" at bounding box center [488, 176] width 361 height 91
click at [545, 213] on p "Official StreamingFast implementation of Uniswap v3 Substreams. Underlying Subs…" at bounding box center [488, 176] width 361 height 91
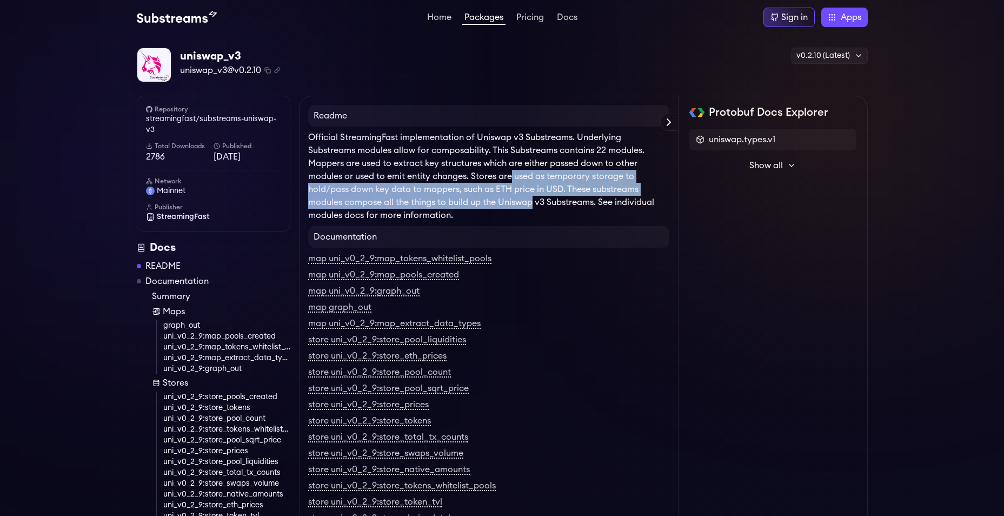
click at [546, 213] on p "Official StreamingFast implementation of Uniswap v3 Substreams. Underlying Subs…" at bounding box center [488, 176] width 361 height 91
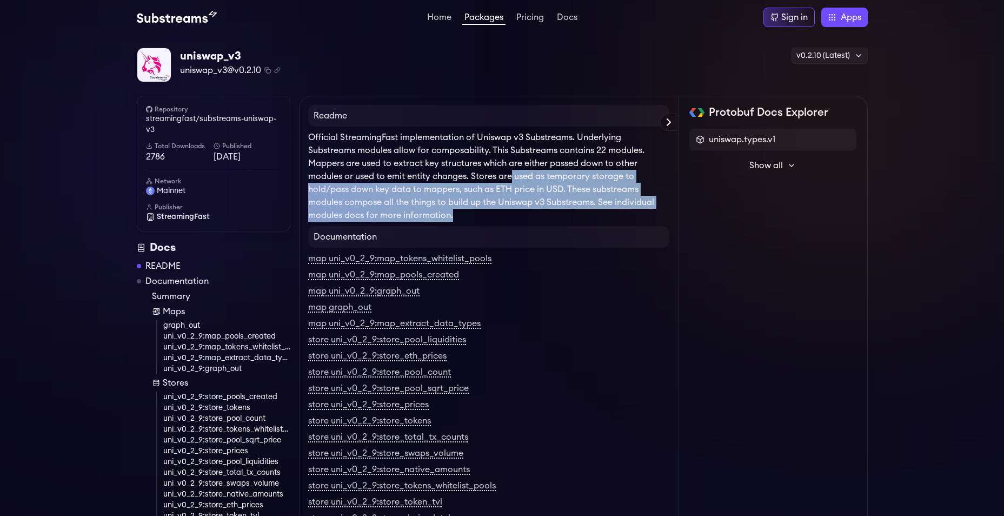
click at [546, 213] on p "Official StreamingFast implementation of Uniswap v3 Substreams. Underlying Subs…" at bounding box center [488, 176] width 361 height 91
click at [541, 217] on p "Official StreamingFast implementation of Uniswap v3 Substreams. Underlying Subs…" at bounding box center [488, 176] width 361 height 91
click at [542, 217] on p "Official StreamingFast implementation of Uniswap v3 Substreams. Underlying Subs…" at bounding box center [488, 176] width 361 height 91
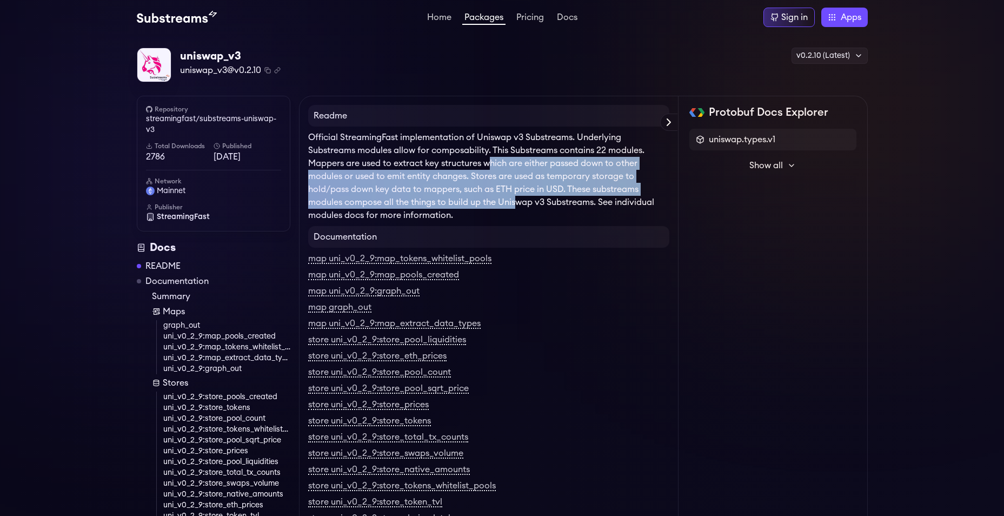
click at [529, 216] on p "Official StreamingFast implementation of Uniswap v3 Substreams. Underlying Subs…" at bounding box center [488, 176] width 361 height 91
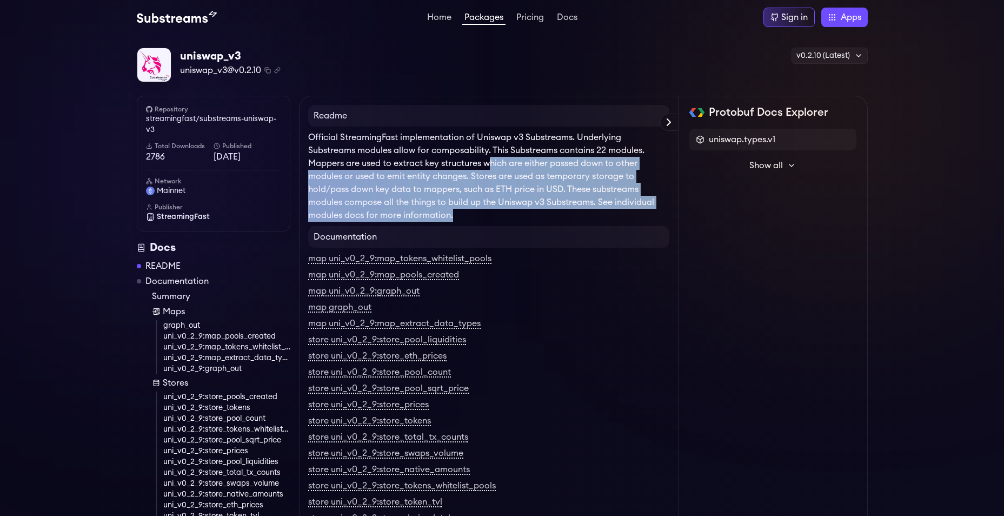
click at [532, 217] on p "Official StreamingFast implementation of Uniswap v3 Substreams. Underlying Subs…" at bounding box center [488, 176] width 361 height 91
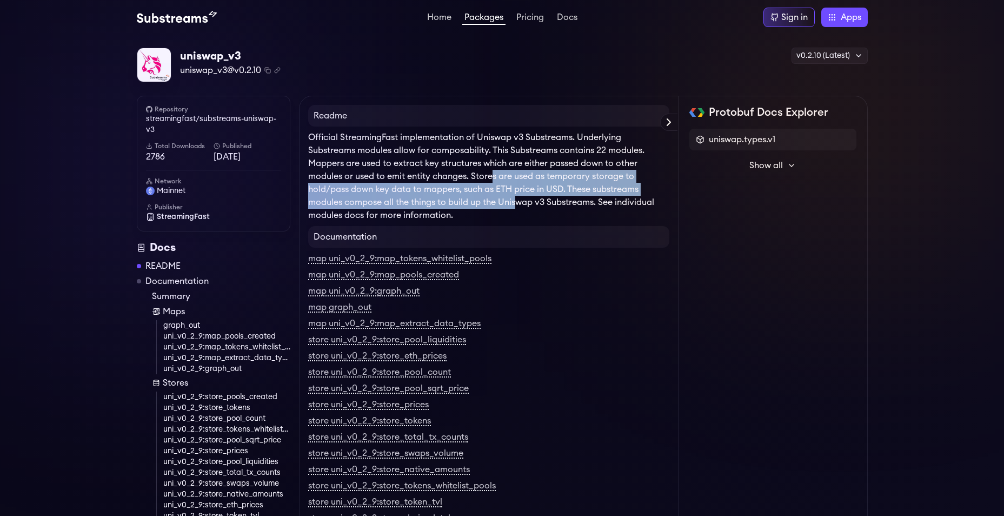
click at [534, 217] on p "Official StreamingFast implementation of Uniswap v3 Substreams. Underlying Subs…" at bounding box center [488, 176] width 361 height 91
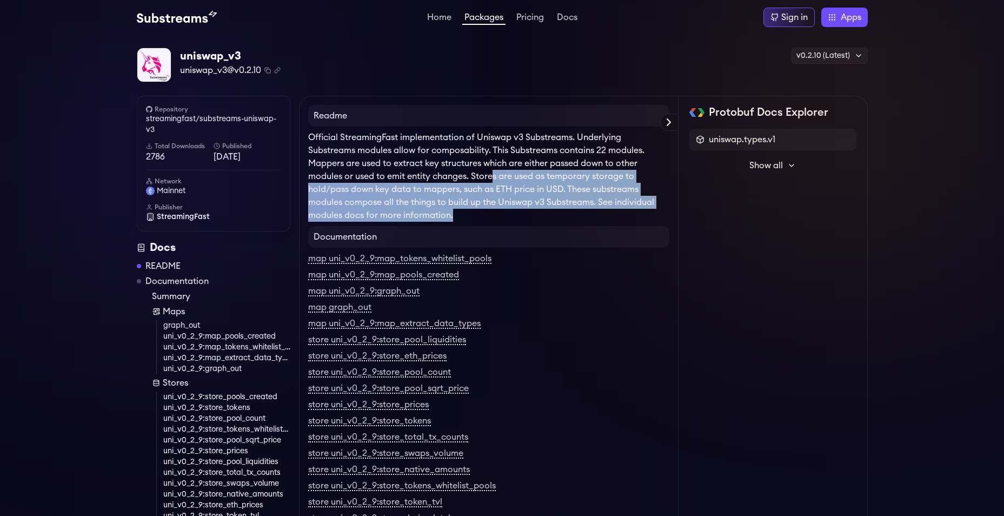
click at [535, 218] on p "Official StreamingFast implementation of Uniswap v3 Substreams. Underlying Subs…" at bounding box center [488, 176] width 361 height 91
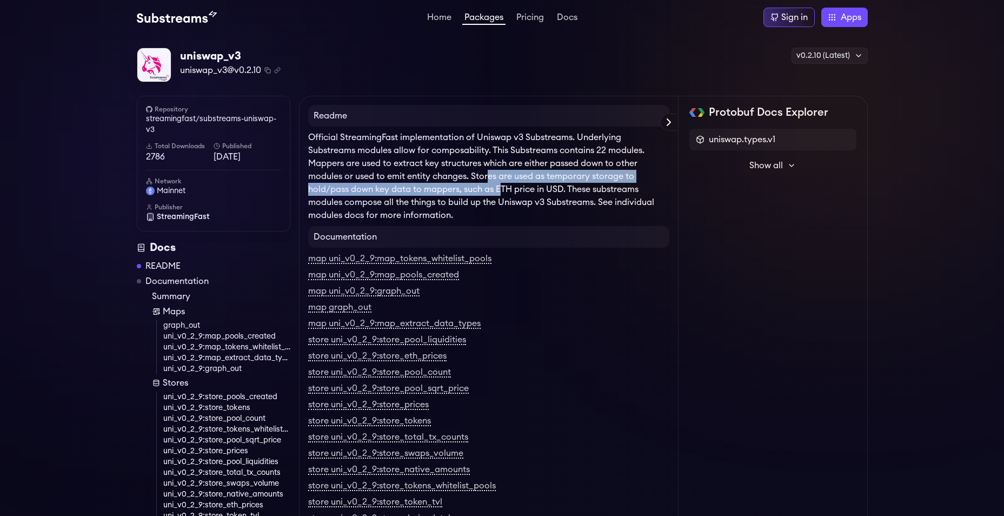
click at [520, 207] on p "Official StreamingFast implementation of Uniswap v3 Substreams. Underlying Subs…" at bounding box center [488, 176] width 361 height 91
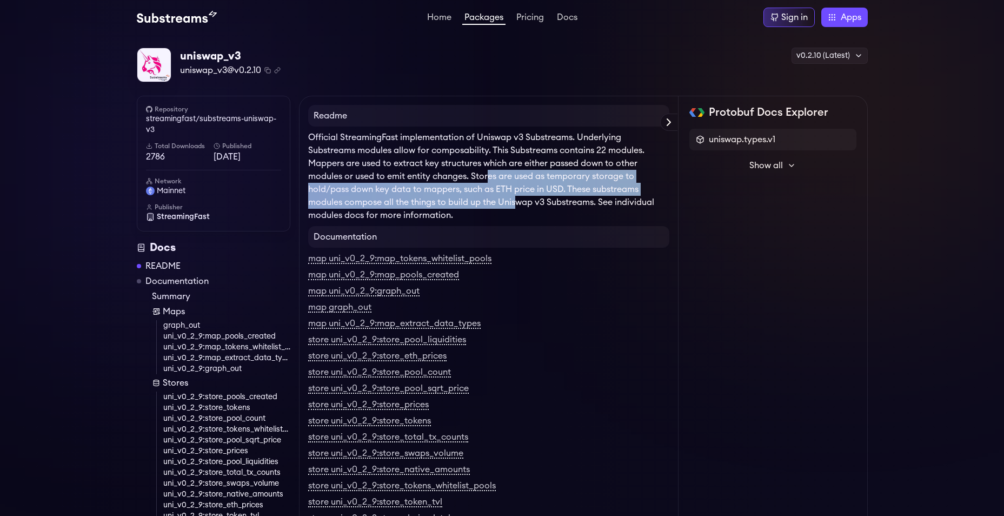
click at [520, 207] on p "Official StreamingFast implementation of Uniswap v3 Substreams. Underlying Subs…" at bounding box center [488, 176] width 361 height 91
click at [503, 204] on p "Official StreamingFast implementation of Uniswap v3 Substreams. Underlying Subs…" at bounding box center [488, 176] width 361 height 91
click at [506, 209] on p "Official StreamingFast implementation of Uniswap v3 Substreams. Underlying Subs…" at bounding box center [488, 176] width 361 height 91
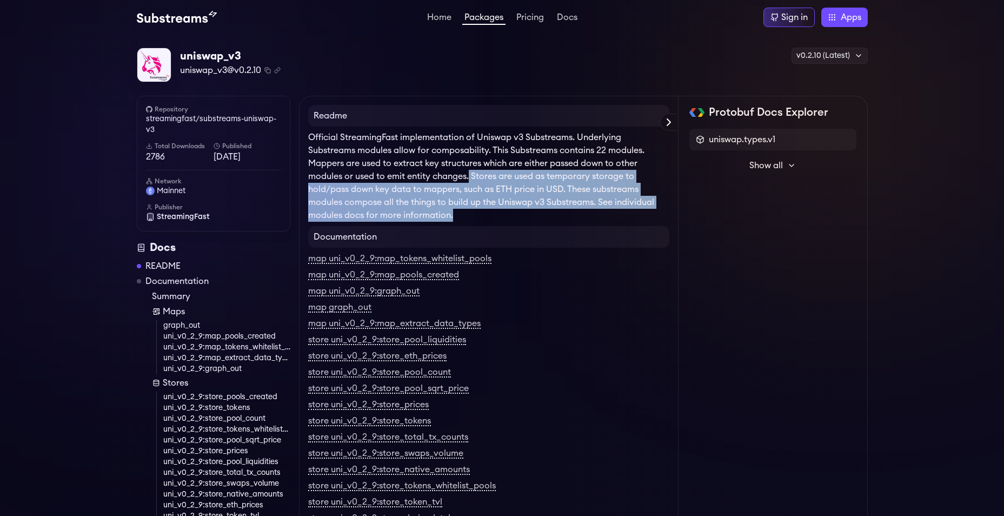
click at [506, 210] on p "Official StreamingFast implementation of Uniswap v3 Substreams. Underlying Subs…" at bounding box center [488, 176] width 361 height 91
click at [509, 214] on p "Official StreamingFast implementation of Uniswap v3 Substreams. Underlying Subs…" at bounding box center [488, 176] width 361 height 91
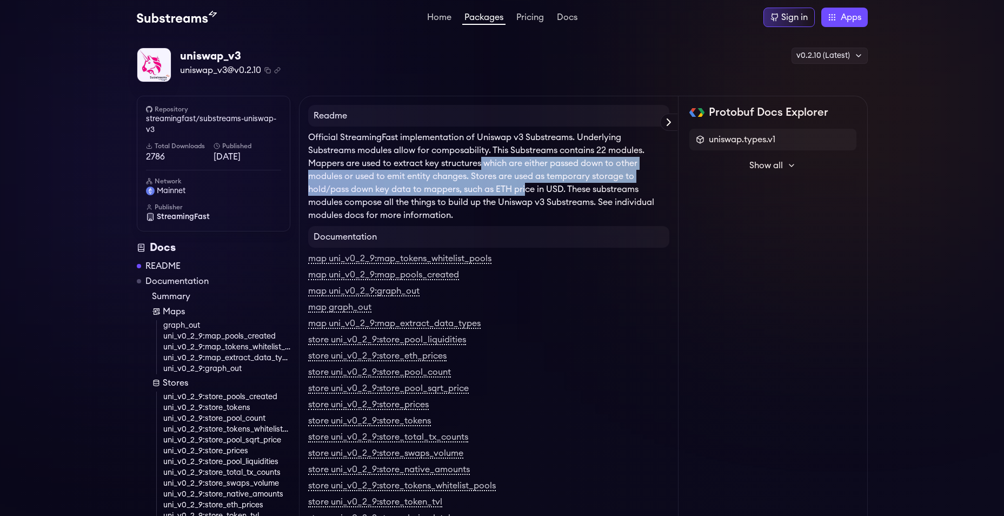
click at [528, 187] on p "Official StreamingFast implementation of Uniswap v3 Substreams. Underlying Subs…" at bounding box center [488, 176] width 361 height 91
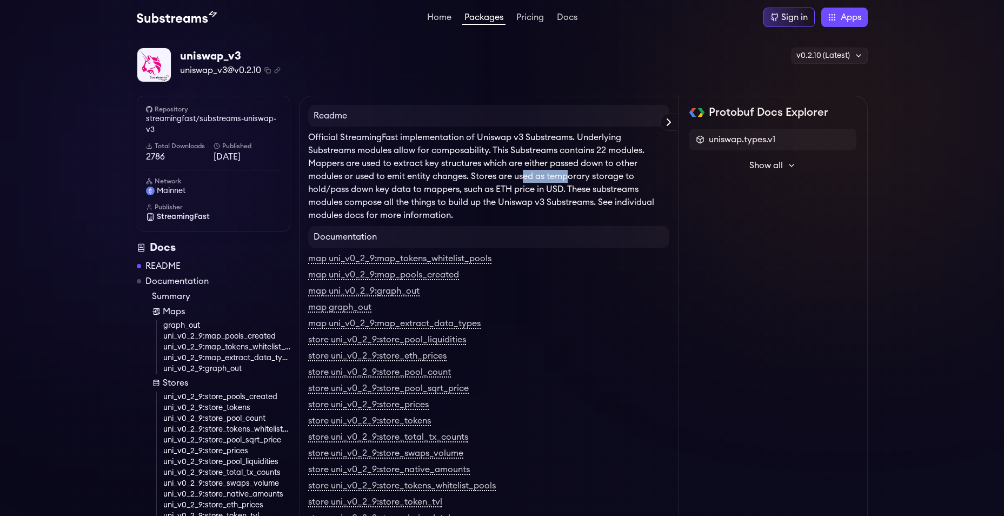
click at [569, 172] on p "Official StreamingFast implementation of Uniswap v3 Substreams. Underlying Subs…" at bounding box center [488, 176] width 361 height 91
click at [634, 179] on p "Official StreamingFast implementation of Uniswap v3 Substreams. Underlying Subs…" at bounding box center [488, 176] width 361 height 91
click at [309, 192] on p "Official StreamingFast implementation of Uniswap v3 Substreams. Underlying Subs…" at bounding box center [488, 176] width 361 height 91
click at [339, 191] on p "Official StreamingFast implementation of Uniswap v3 Substreams. Underlying Subs…" at bounding box center [488, 176] width 361 height 91
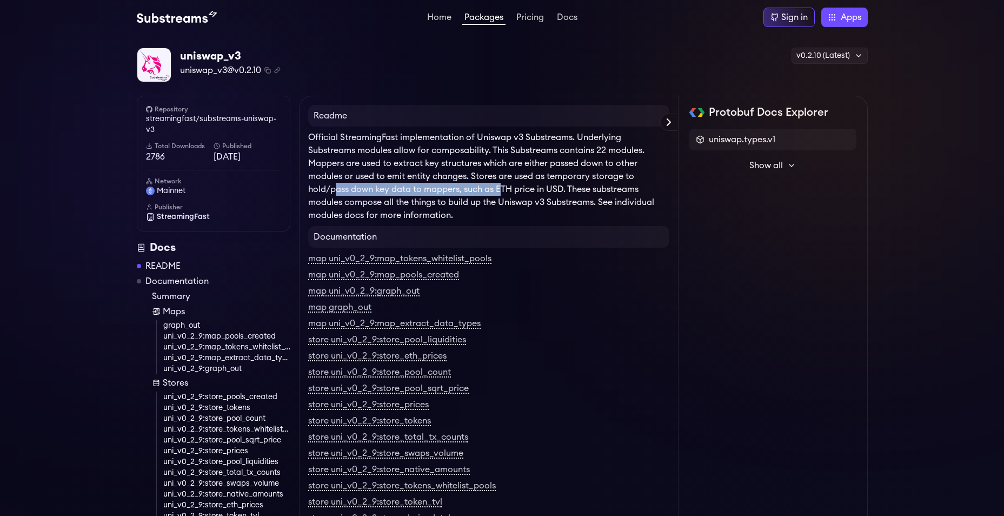
click at [503, 186] on p "Official StreamingFast implementation of Uniswap v3 Substreams. Underlying Subs…" at bounding box center [488, 176] width 361 height 91
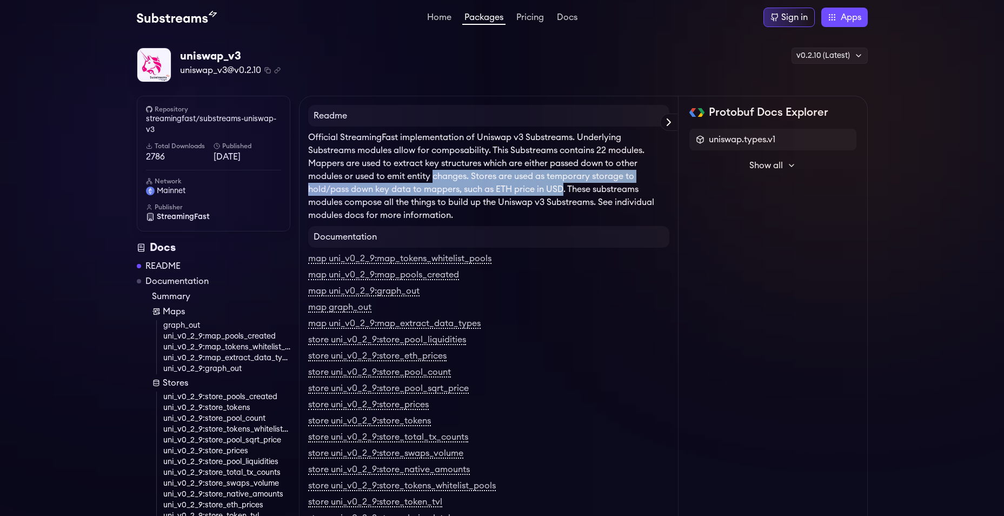
click at [572, 193] on p "Official StreamingFast implementation of Uniswap v3 Substreams. Underlying Subs…" at bounding box center [488, 176] width 361 height 91
click at [572, 194] on p "Official StreamingFast implementation of Uniswap v3 Substreams. Underlying Subs…" at bounding box center [488, 176] width 361 height 91
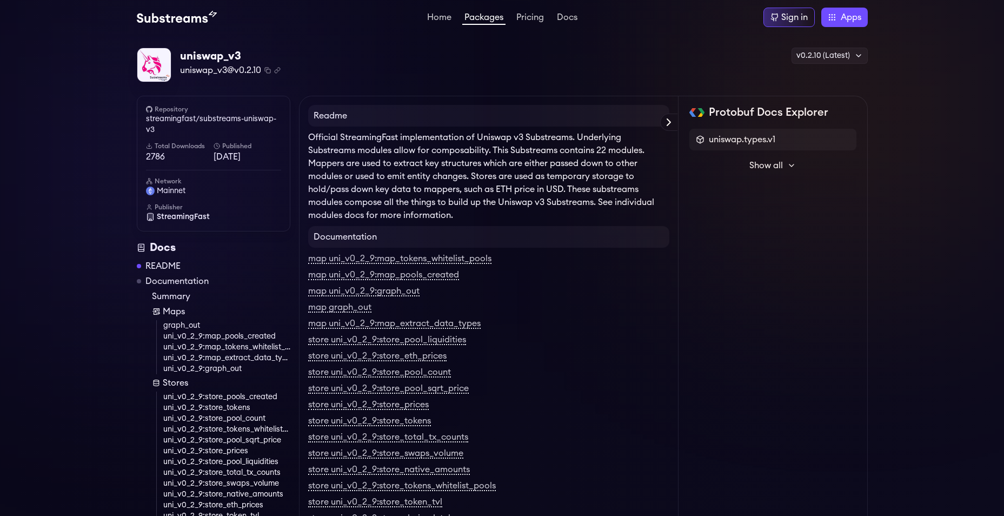
click at [590, 191] on p "Official StreamingFast implementation of Uniswap v3 Substreams. Underlying Subs…" at bounding box center [488, 176] width 361 height 91
click at [612, 195] on p "Official StreamingFast implementation of Uniswap v3 Substreams. Underlying Subs…" at bounding box center [488, 176] width 361 height 91
click at [596, 196] on p "Official StreamingFast implementation of Uniswap v3 Substreams. Underlying Subs…" at bounding box center [488, 176] width 361 height 91
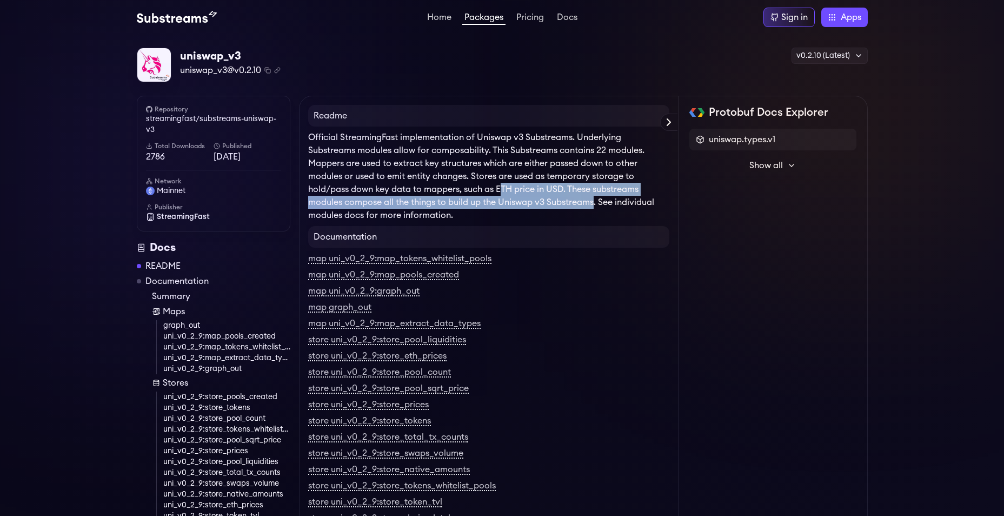
click at [596, 196] on p "Official StreamingFast implementation of Uniswap v3 Substreams. Underlying Subs…" at bounding box center [488, 176] width 361 height 91
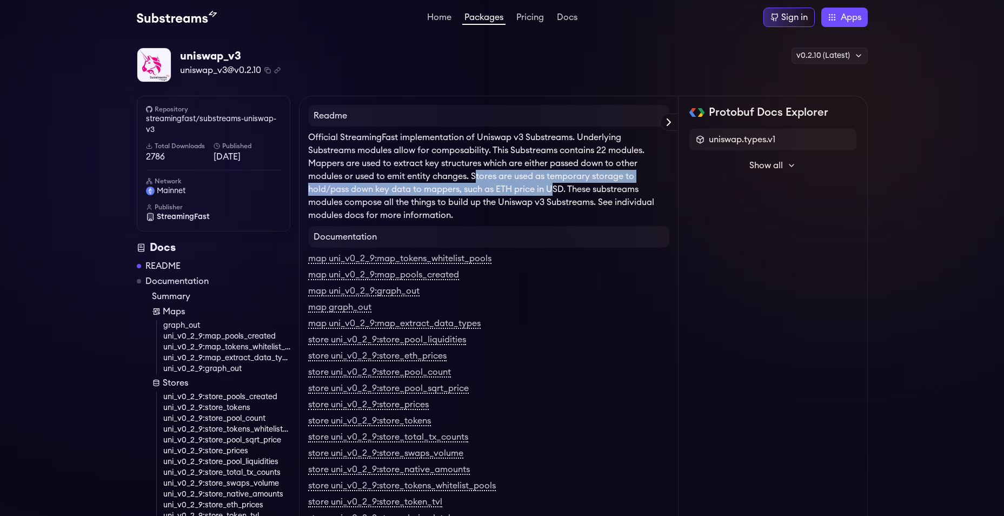
click at [554, 189] on p "Official StreamingFast implementation of Uniswap v3 Substreams. Underlying Subs…" at bounding box center [488, 176] width 361 height 91
click at [555, 189] on p "Official StreamingFast implementation of Uniswap v3 Substreams. Underlying Subs…" at bounding box center [488, 176] width 361 height 91
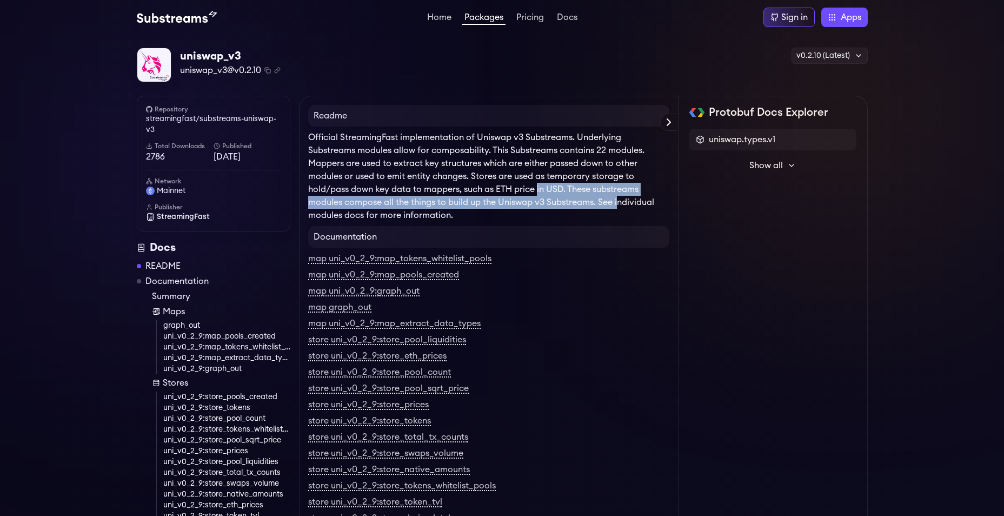
click at [618, 198] on p "Official StreamingFast implementation of Uniswap v3 Substreams. Underlying Subs…" at bounding box center [488, 176] width 361 height 91
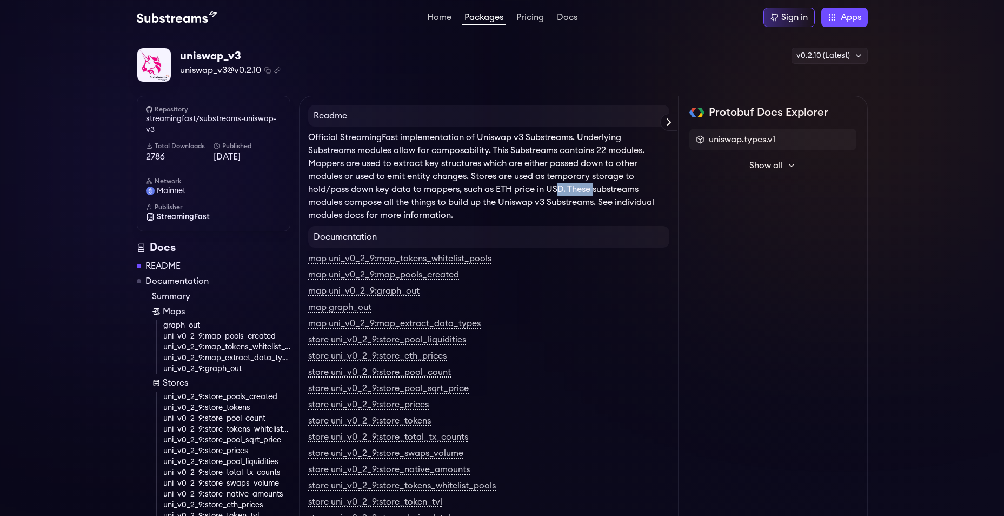
click at [609, 196] on p "Official StreamingFast implementation of Uniswap v3 Substreams. Underlying Subs…" at bounding box center [488, 176] width 361 height 91
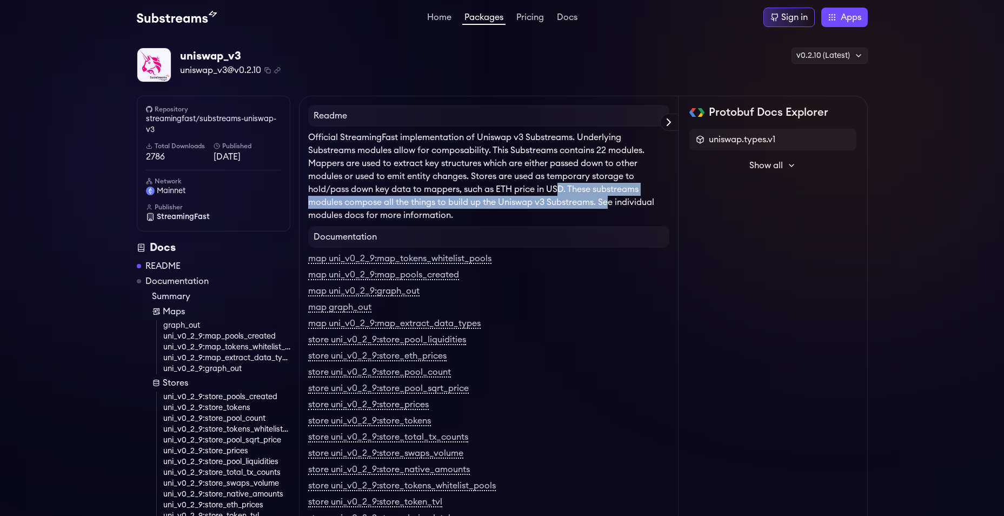
click at [609, 196] on p "Official StreamingFast implementation of Uniswap v3 Substreams. Underlying Subs…" at bounding box center [488, 176] width 361 height 91
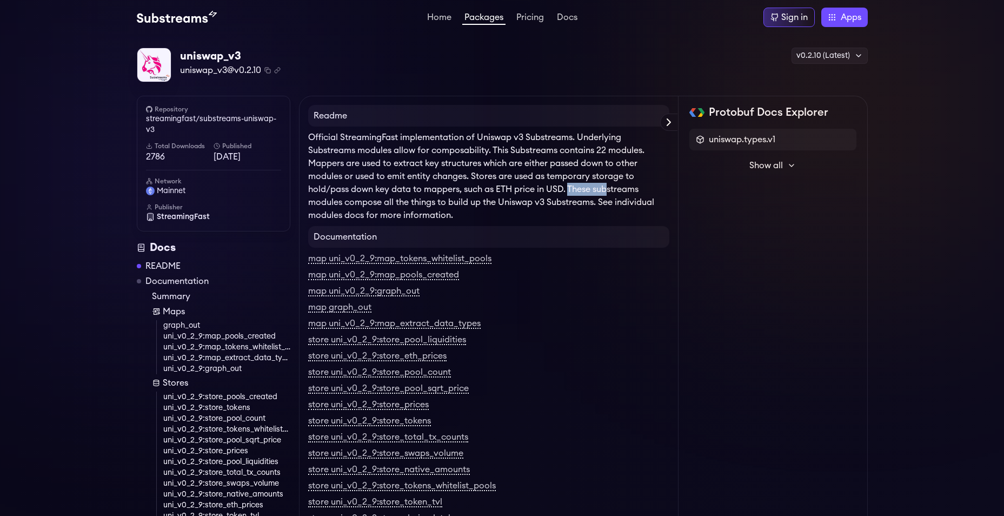
click at [607, 192] on p "Official StreamingFast implementation of Uniswap v3 Substreams. Underlying Subs…" at bounding box center [488, 176] width 361 height 91
click at [622, 190] on p "Official StreamingFast implementation of Uniswap v3 Substreams. Underlying Subs…" at bounding box center [488, 176] width 361 height 91
click at [502, 201] on p "Official StreamingFast implementation of Uniswap v3 Substreams. Underlying Subs…" at bounding box center [488, 176] width 361 height 91
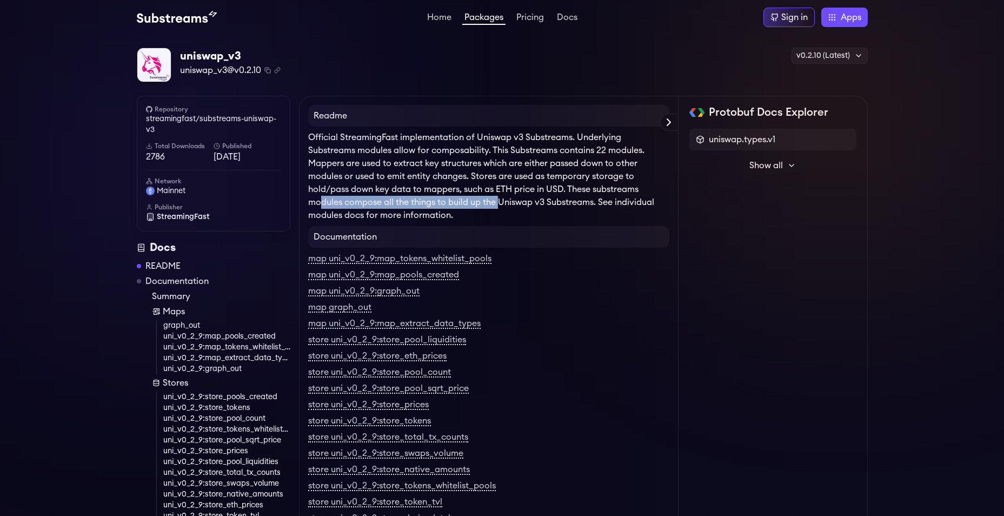
click at [502, 201] on p "Official StreamingFast implementation of Uniswap v3 Substreams. Underlying Subs…" at bounding box center [488, 176] width 361 height 91
click at [515, 204] on p "Official StreamingFast implementation of Uniswap v3 Substreams. Underlying Subs…" at bounding box center [488, 176] width 361 height 91
click at [539, 207] on p "Official StreamingFast implementation of Uniswap v3 Substreams. Underlying Subs…" at bounding box center [488, 176] width 361 height 91
click at [406, 423] on link "store uni_v0_2_9:store_tokens" at bounding box center [369, 421] width 123 height 10
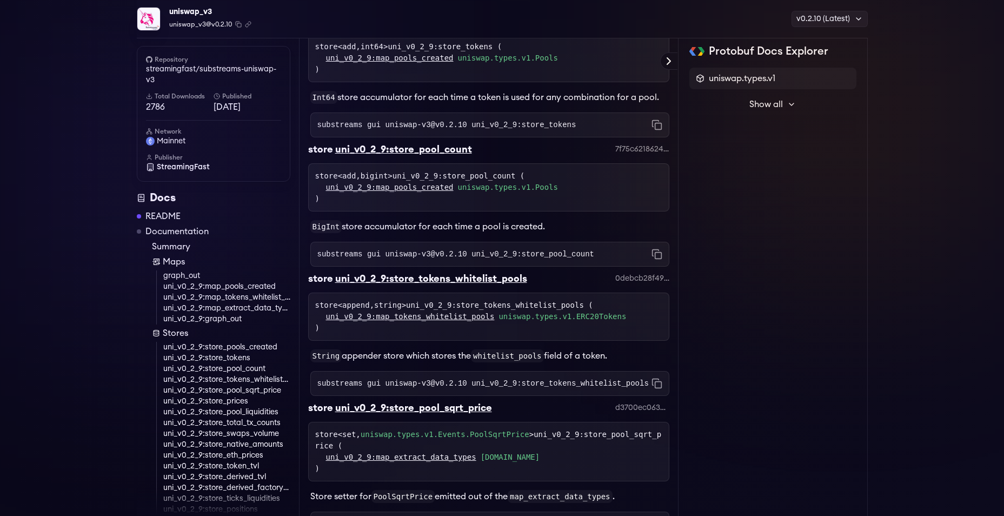
scroll to position [49, 0]
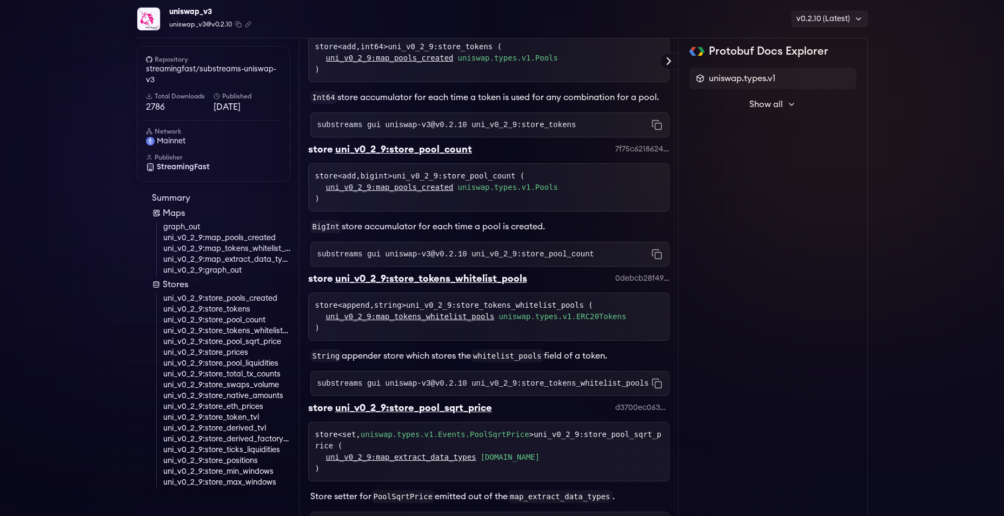
click at [802, 286] on div "Protobuf Docs Explorer uniswap.types.v1 Show all sf.substreams sf.substreams.v1…" at bounding box center [773, 333] width 189 height 4977
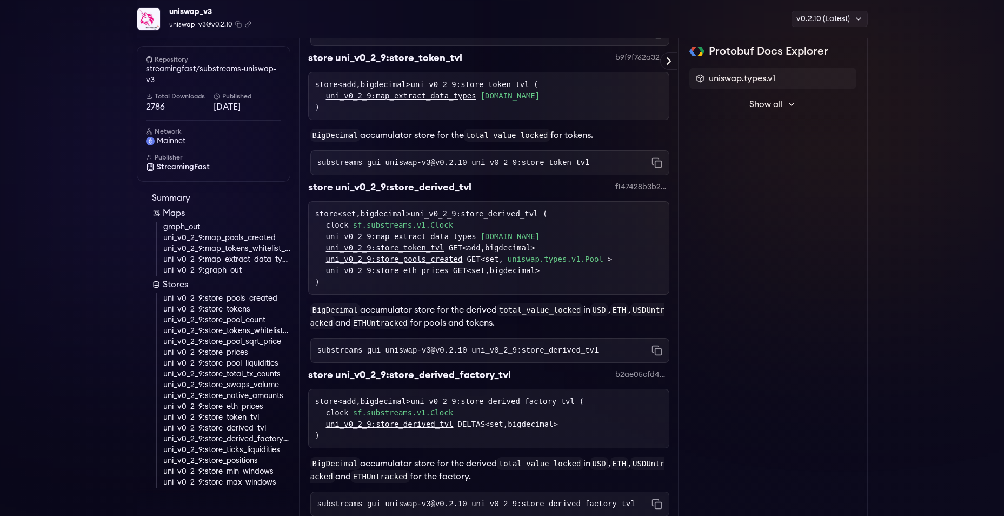
scroll to position [3908, 0]
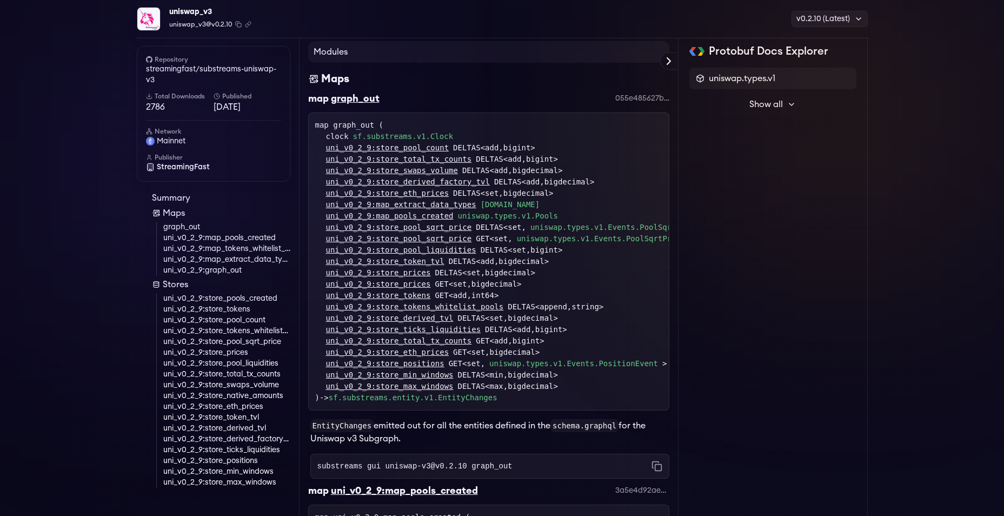
scroll to position [924, 0]
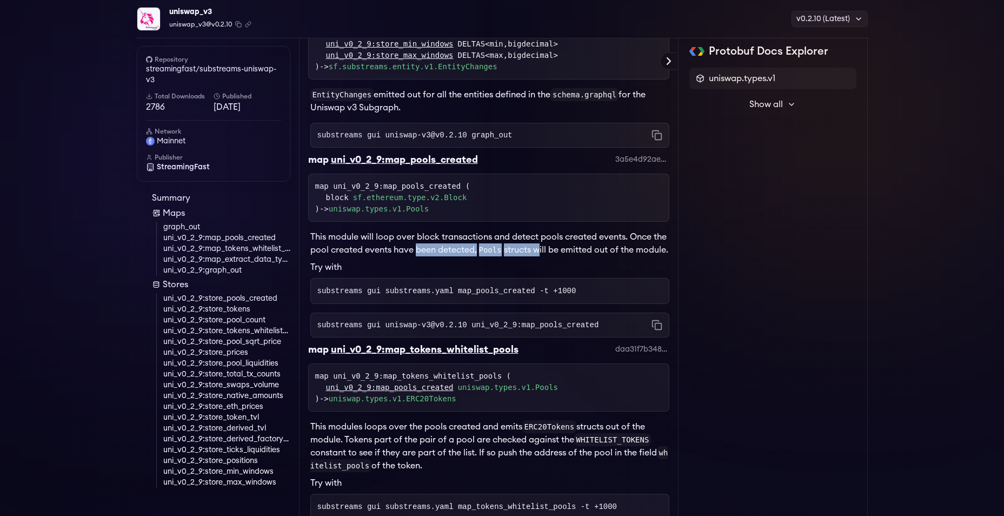
drag, startPoint x: 425, startPoint y: 254, endPoint x: 554, endPoint y: 264, distance: 129.6
click at [554, 256] on p "This module will loop over block transactions and detect pools created events. …" at bounding box center [489, 243] width 359 height 26
